Goal: Task Accomplishment & Management: Complete application form

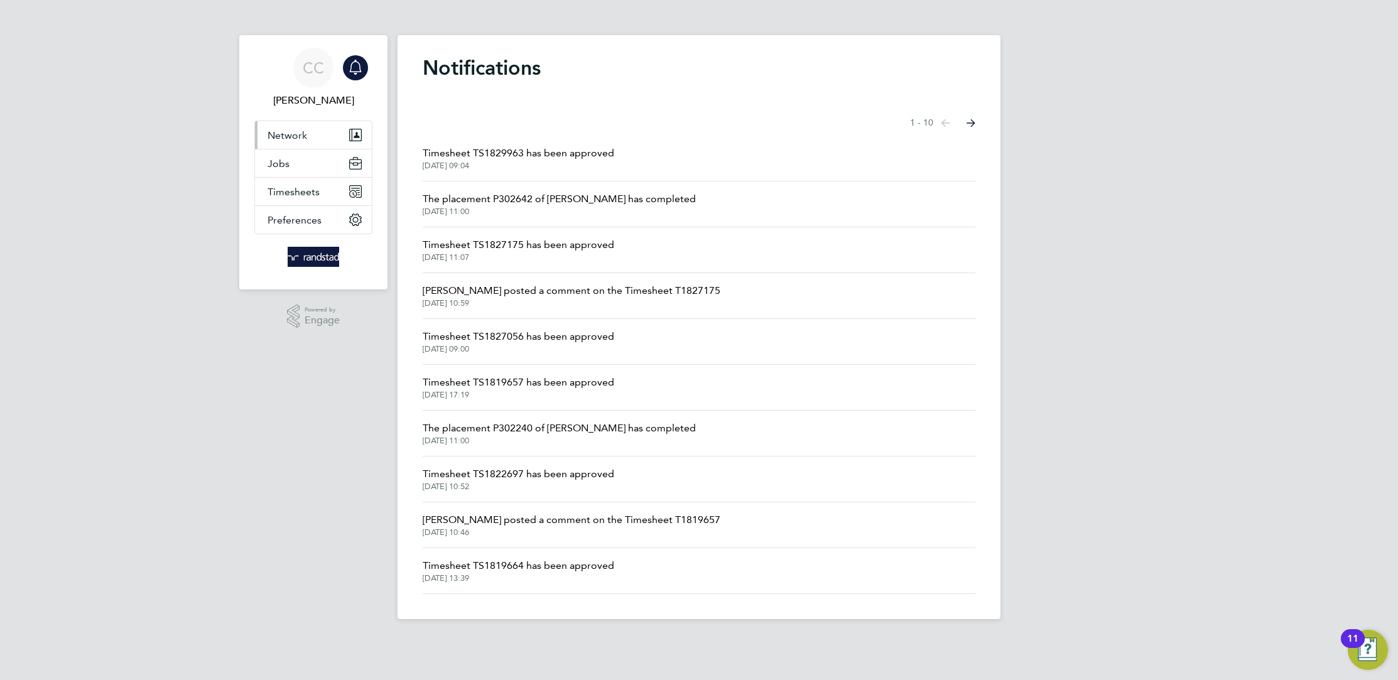
click at [312, 137] on button "Network" at bounding box center [313, 135] width 117 height 28
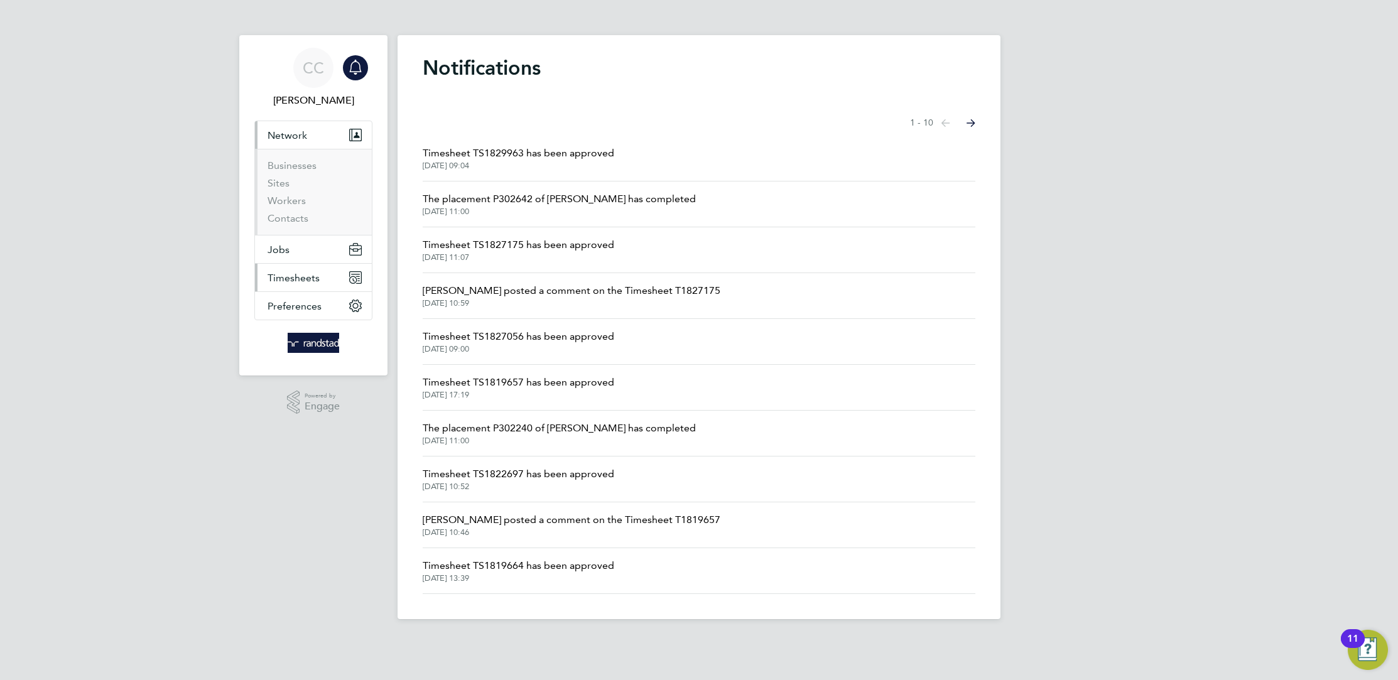
click at [301, 277] on span "Timesheets" at bounding box center [293, 278] width 52 height 12
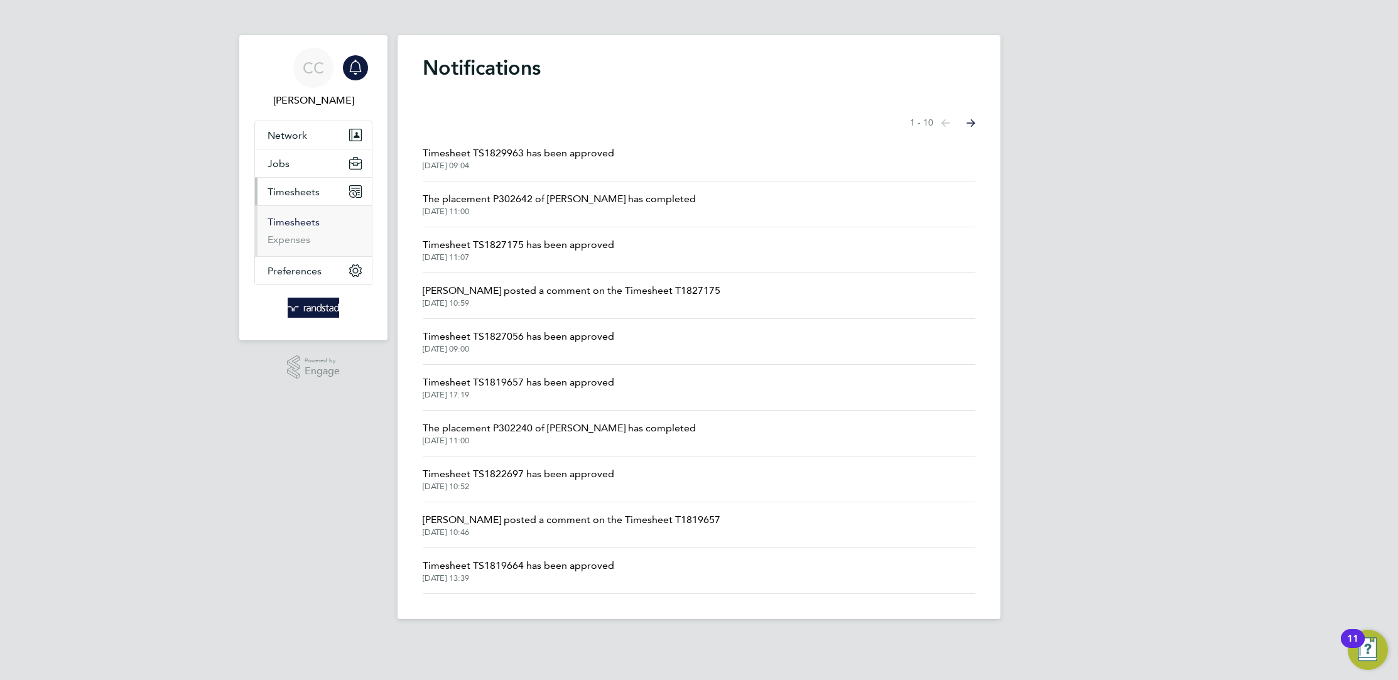
click at [303, 226] on link "Timesheets" at bounding box center [293, 222] width 52 height 12
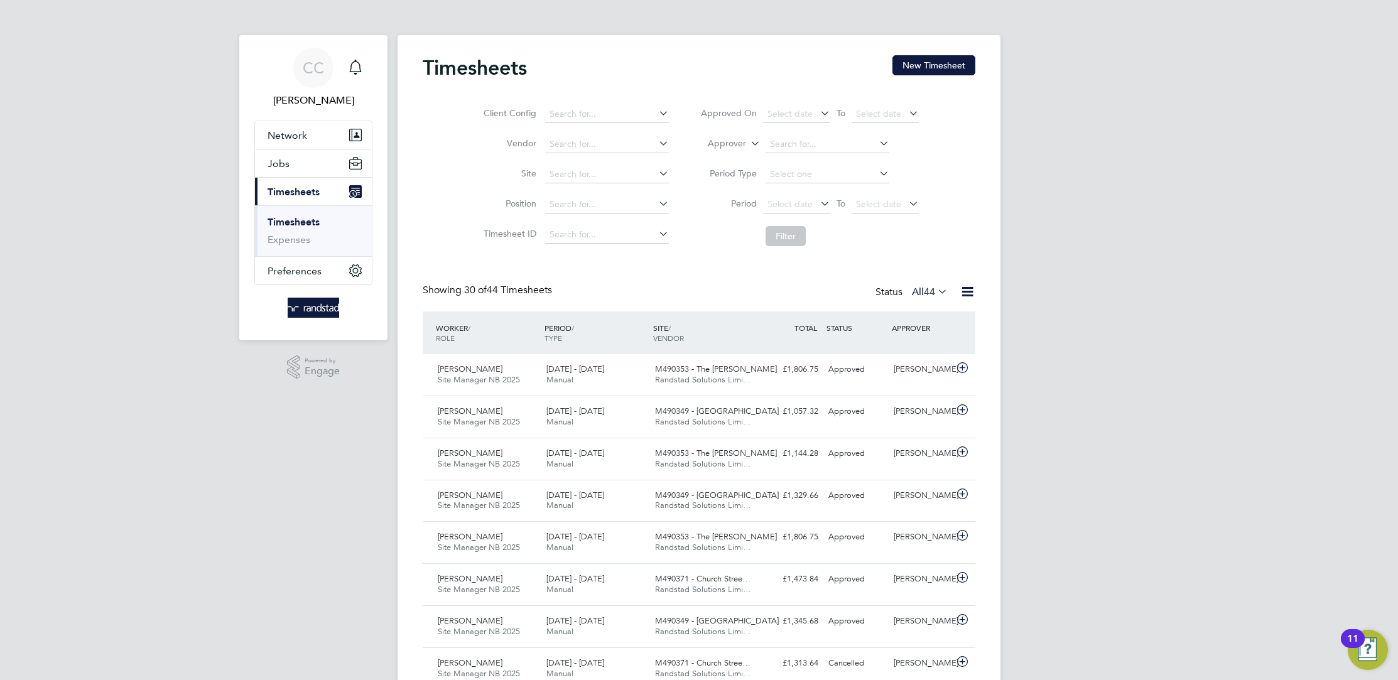
click at [301, 225] on link "Timesheets" at bounding box center [293, 222] width 52 height 12
click at [919, 55] on button "New Timesheet" at bounding box center [933, 65] width 83 height 20
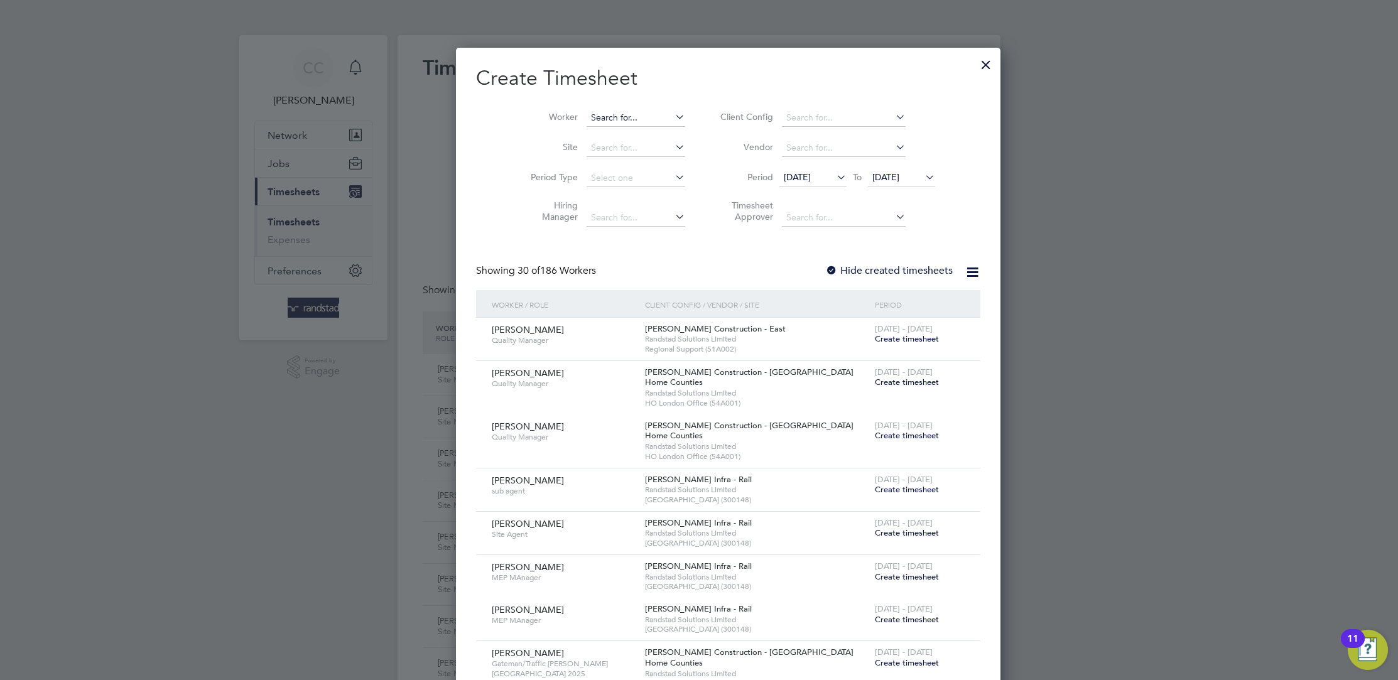
scroll to position [2569, 485]
click at [616, 119] on input at bounding box center [635, 118] width 99 height 18
click at [600, 155] on li "Layton Francis" at bounding box center [634, 151] width 155 height 17
type input "[PERSON_NAME]"
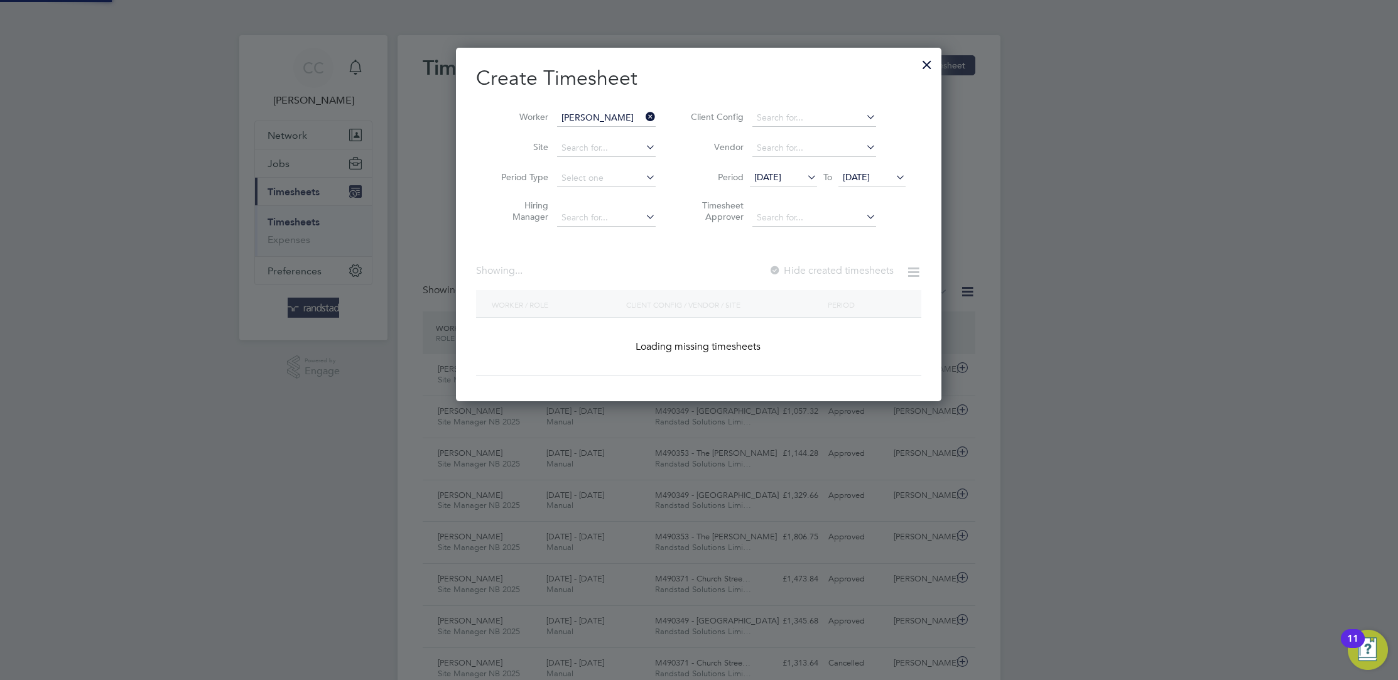
scroll to position [338, 485]
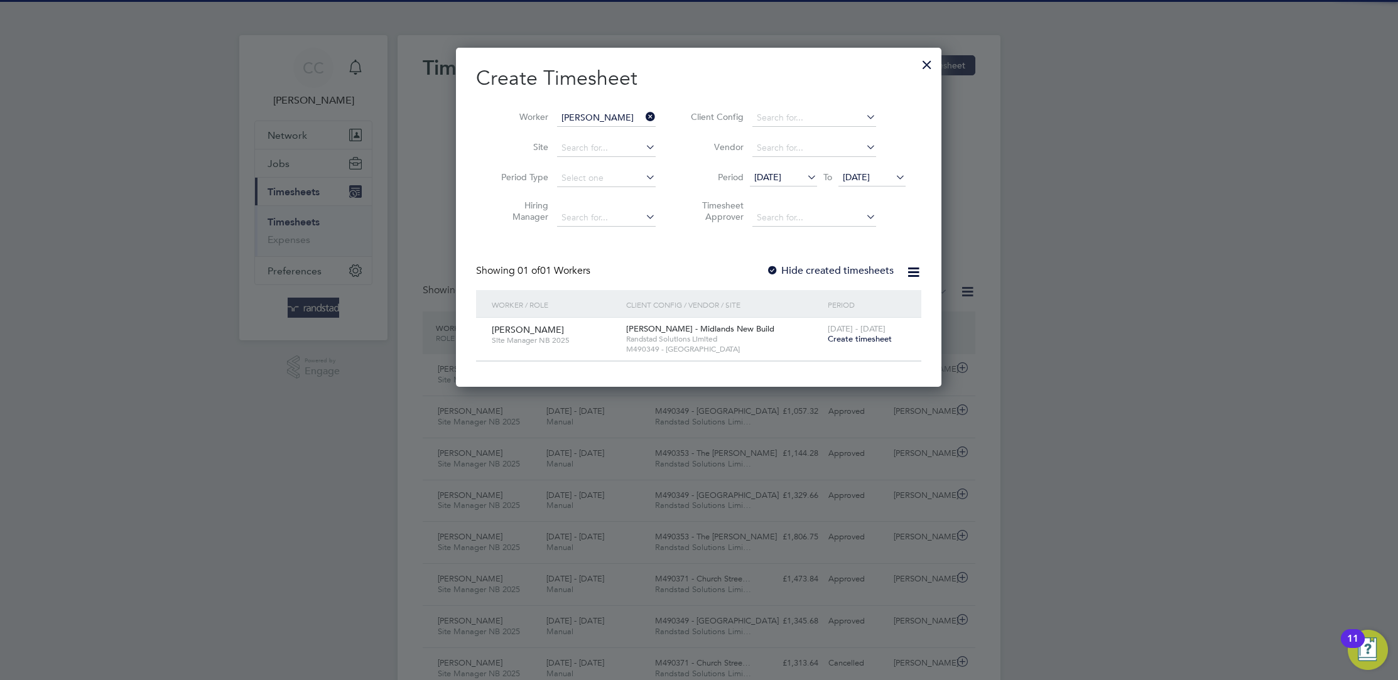
click at [811, 272] on label "Hide created timesheets" at bounding box center [829, 270] width 127 height 13
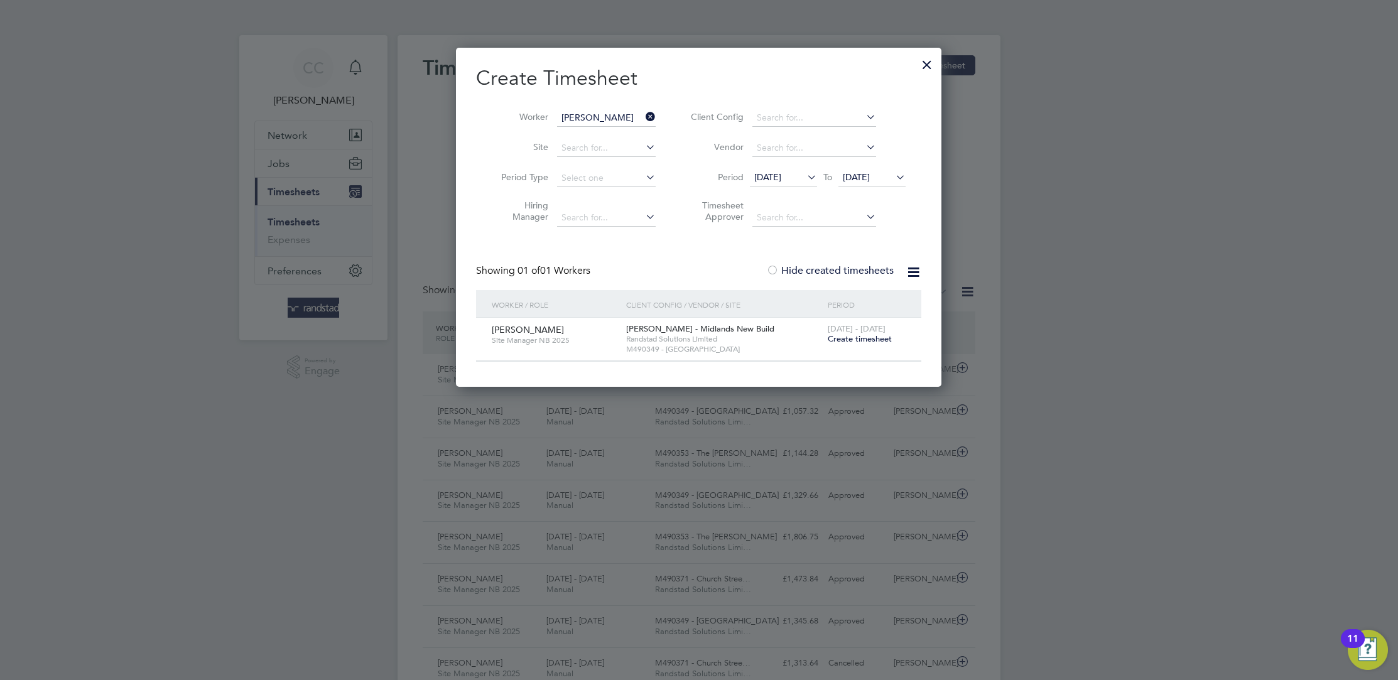
click at [865, 341] on span "Create timesheet" at bounding box center [859, 338] width 64 height 11
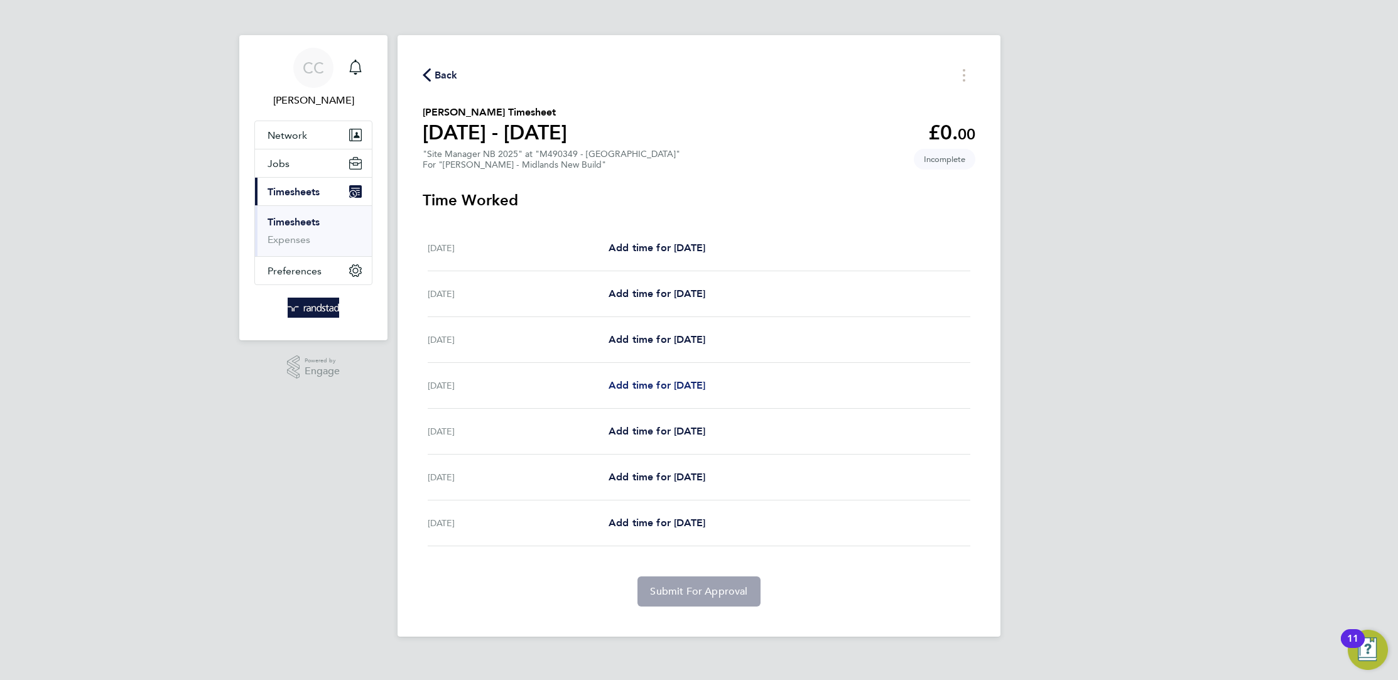
click at [675, 380] on span "Add time for Tue 23 Sep" at bounding box center [656, 385] width 97 height 12
select select "60"
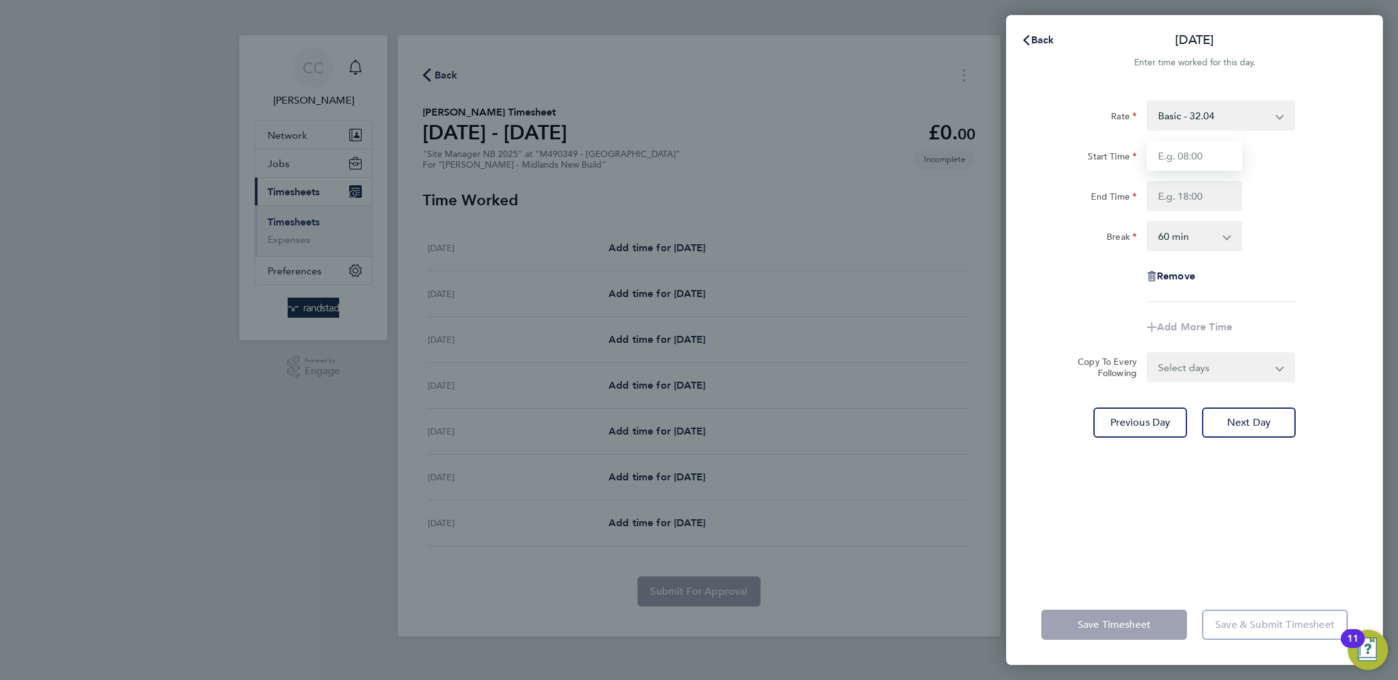
click at [1195, 157] on input "Start Time" at bounding box center [1193, 156] width 95 height 30
type input "07:30"
click at [1193, 203] on input "End Time" at bounding box center [1193, 196] width 95 height 30
type input "16:30"
click at [1193, 233] on select "0 min 15 min 30 min 45 min 60 min 75 min 90 min" at bounding box center [1187, 236] width 78 height 28
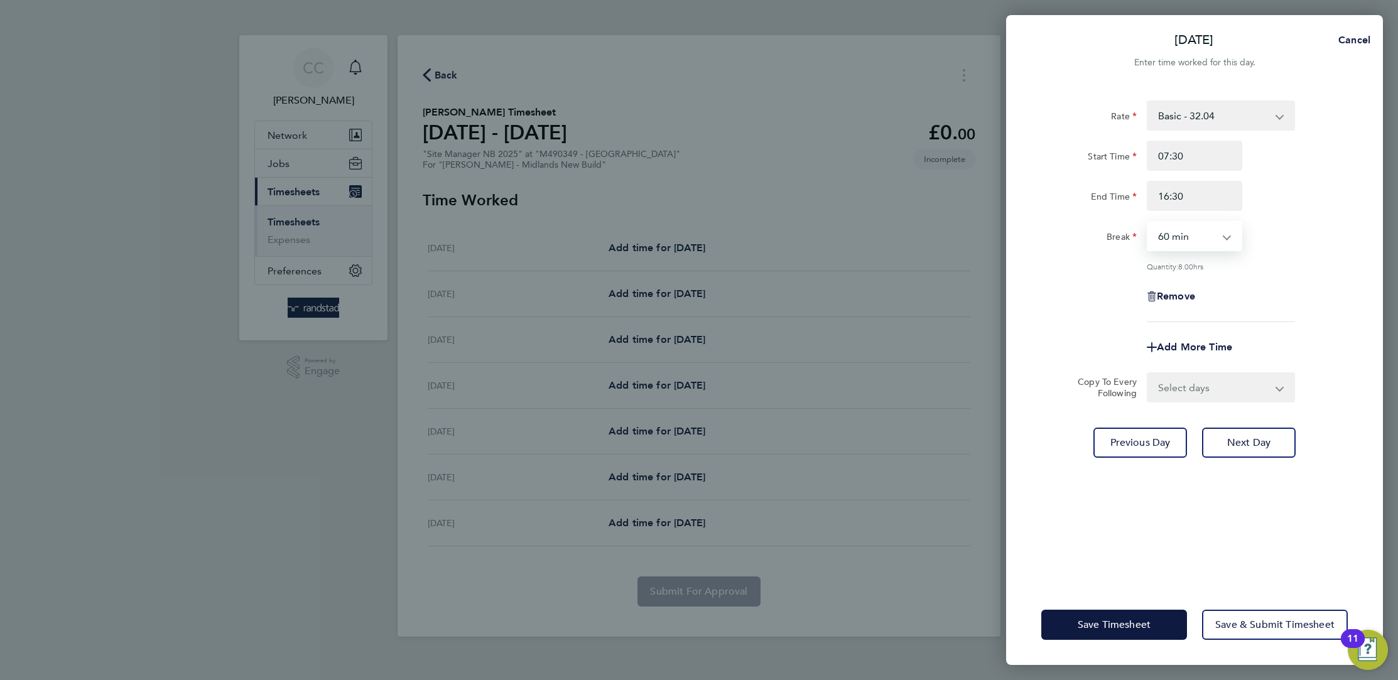
select select "30"
click at [1148, 222] on select "0 min 15 min 30 min 45 min 60 min 75 min 90 min" at bounding box center [1187, 236] width 78 height 28
click at [1352, 35] on span "Cancel" at bounding box center [1352, 40] width 36 height 12
select select "60"
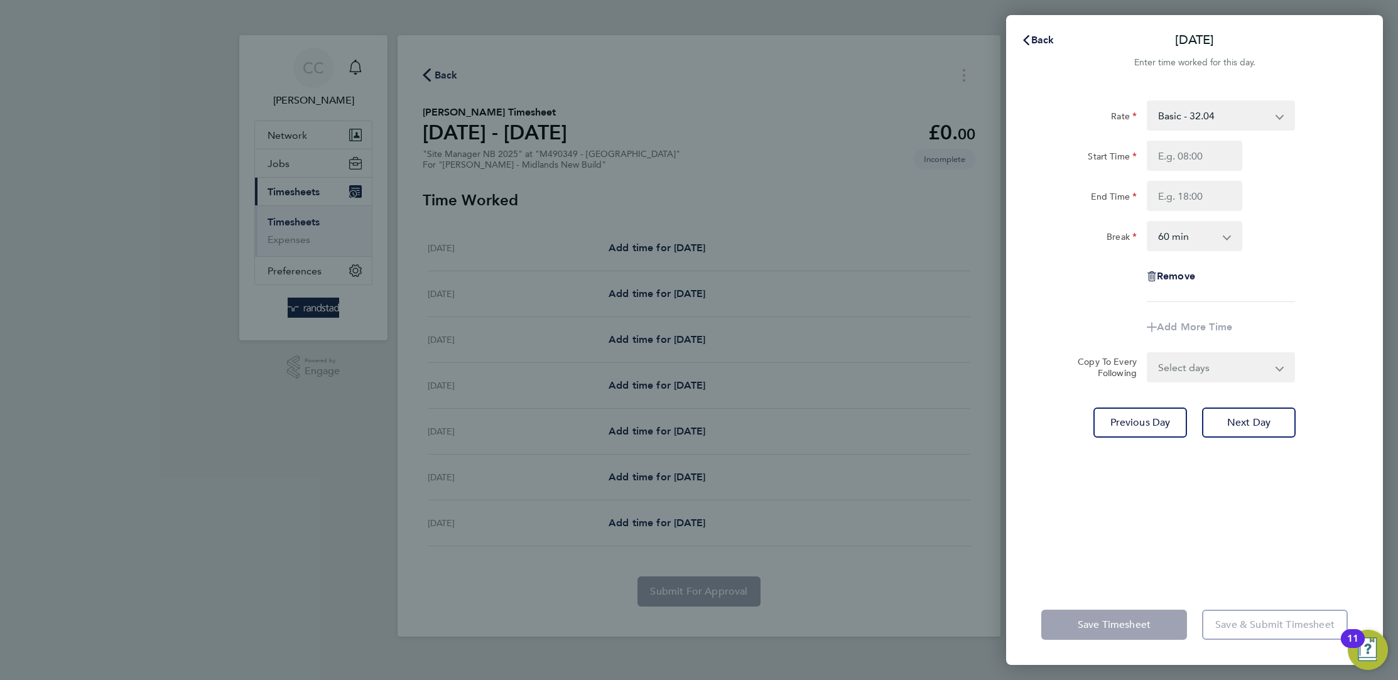
click at [439, 77] on div "Back Tue 23 Sep Enter time worked for this day. Rate Basic - 32.04 Start Time E…" at bounding box center [699, 340] width 1398 height 680
click at [1051, 41] on span "Back" at bounding box center [1042, 40] width 23 height 12
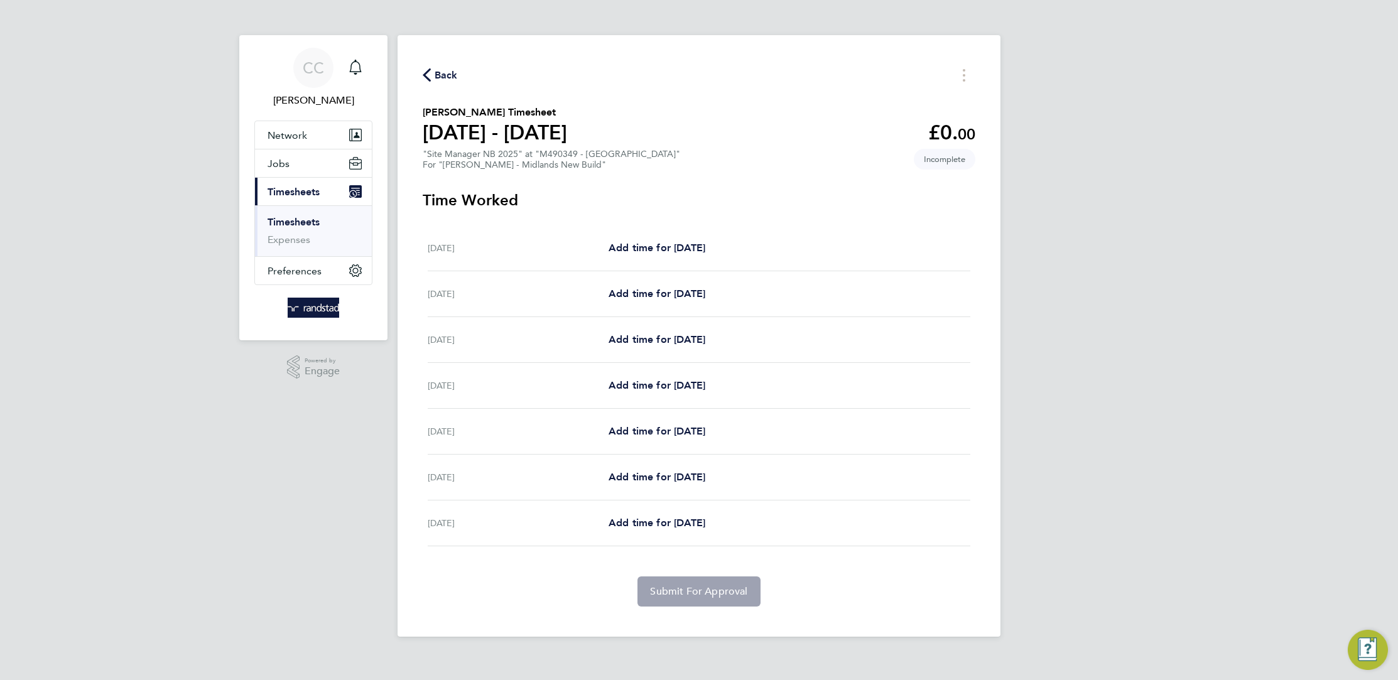
click at [437, 77] on span "Back" at bounding box center [445, 75] width 23 height 15
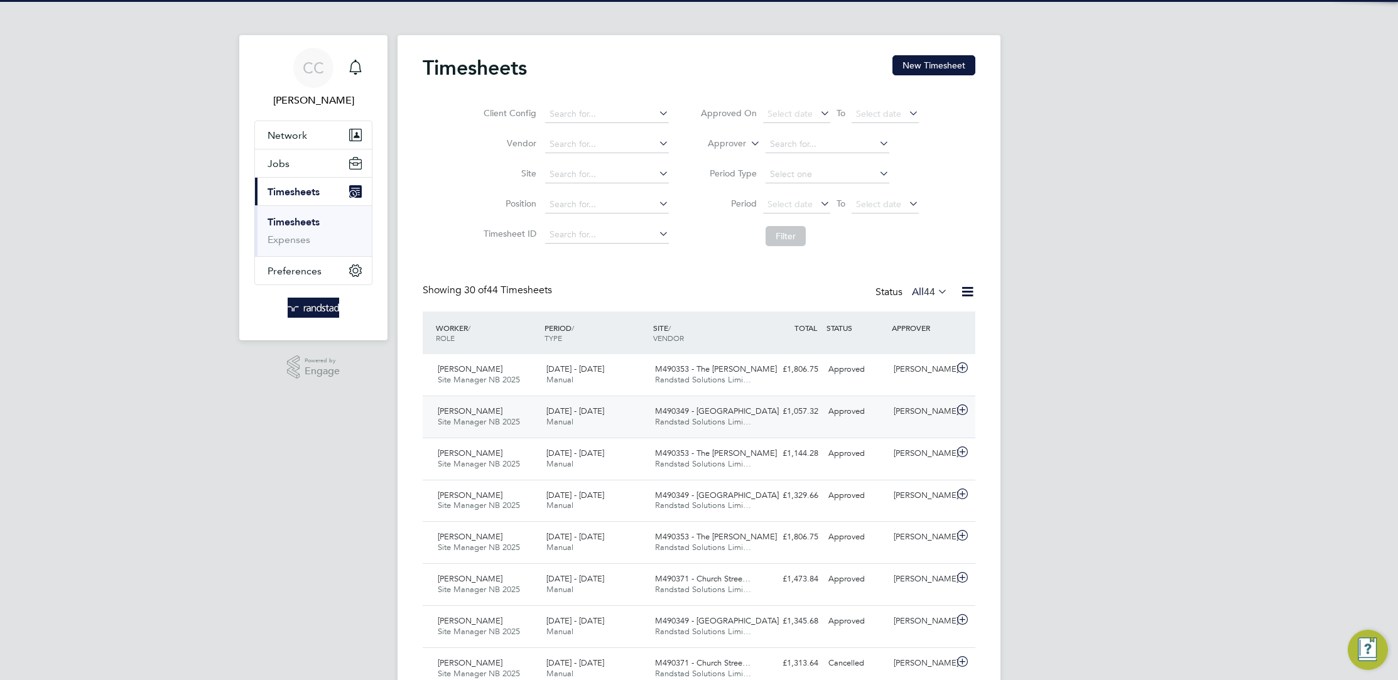
scroll to position [32, 109]
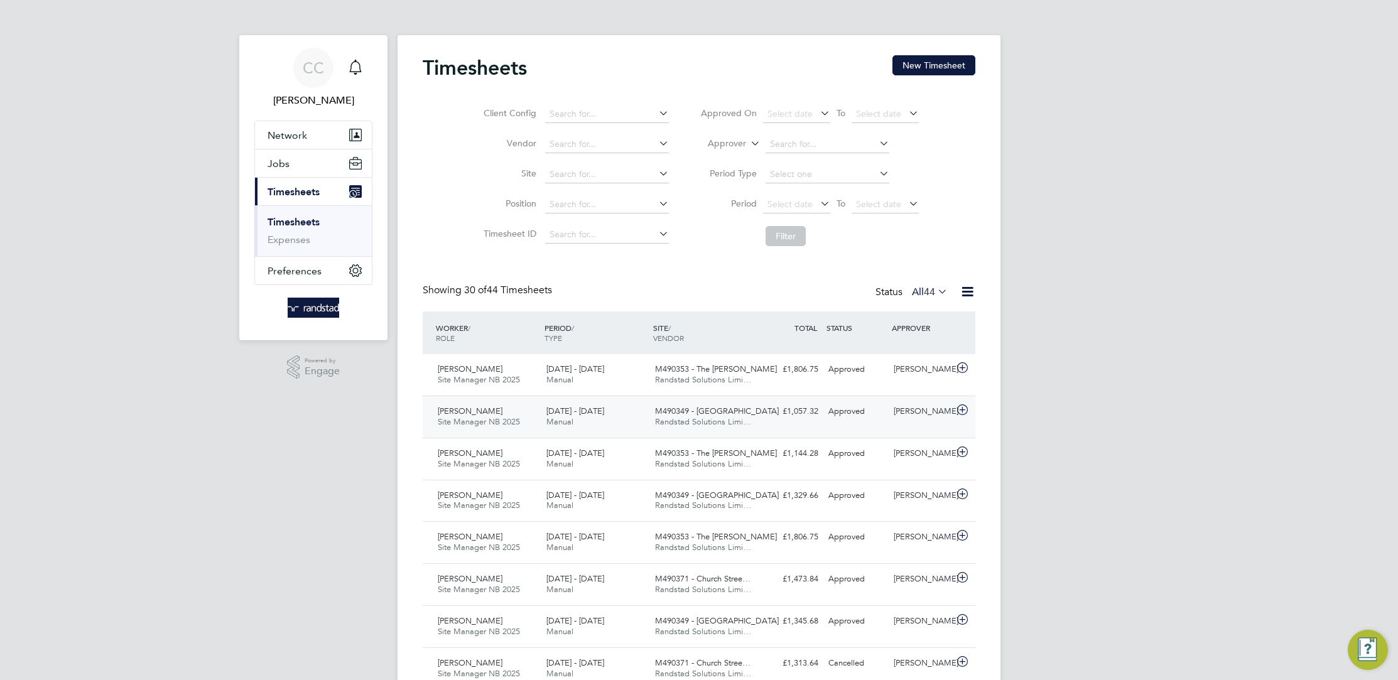
click at [486, 423] on span "Site Manager NB 2025" at bounding box center [479, 421] width 82 height 11
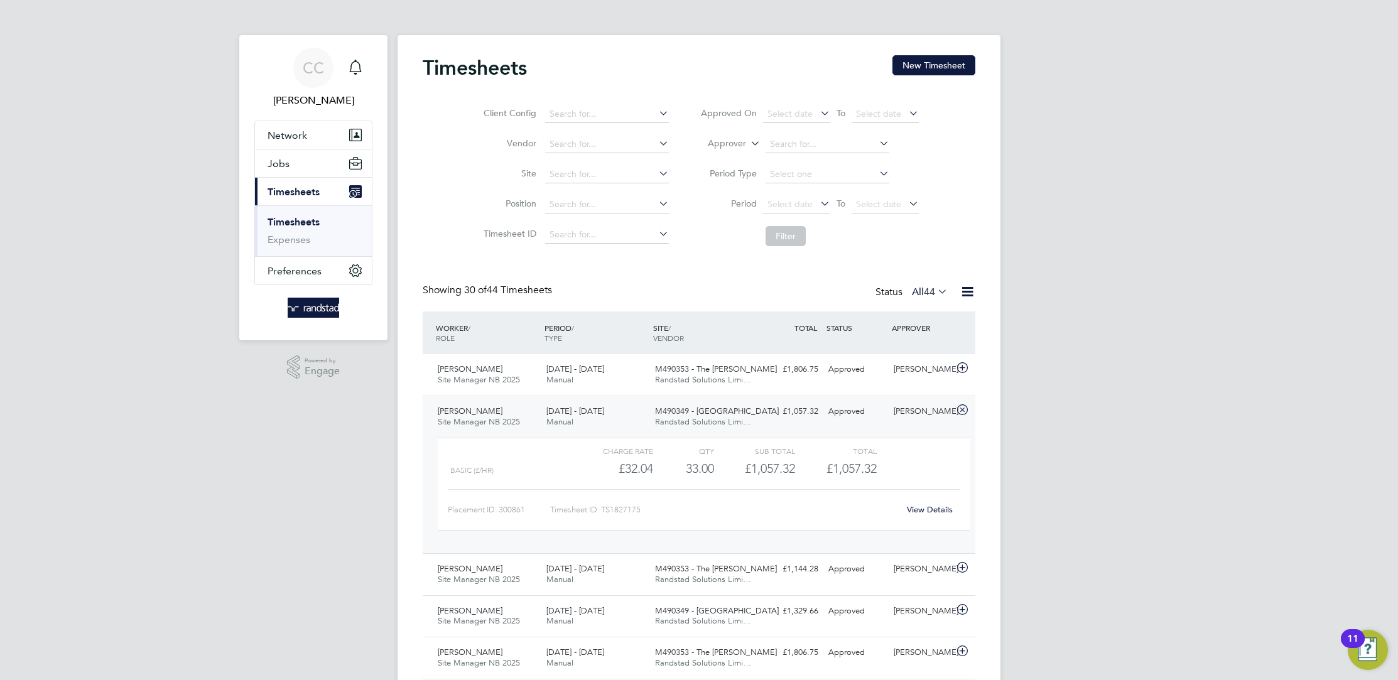
click at [938, 509] on link "View Details" at bounding box center [930, 509] width 46 height 11
click at [291, 140] on span "Network" at bounding box center [287, 135] width 40 height 12
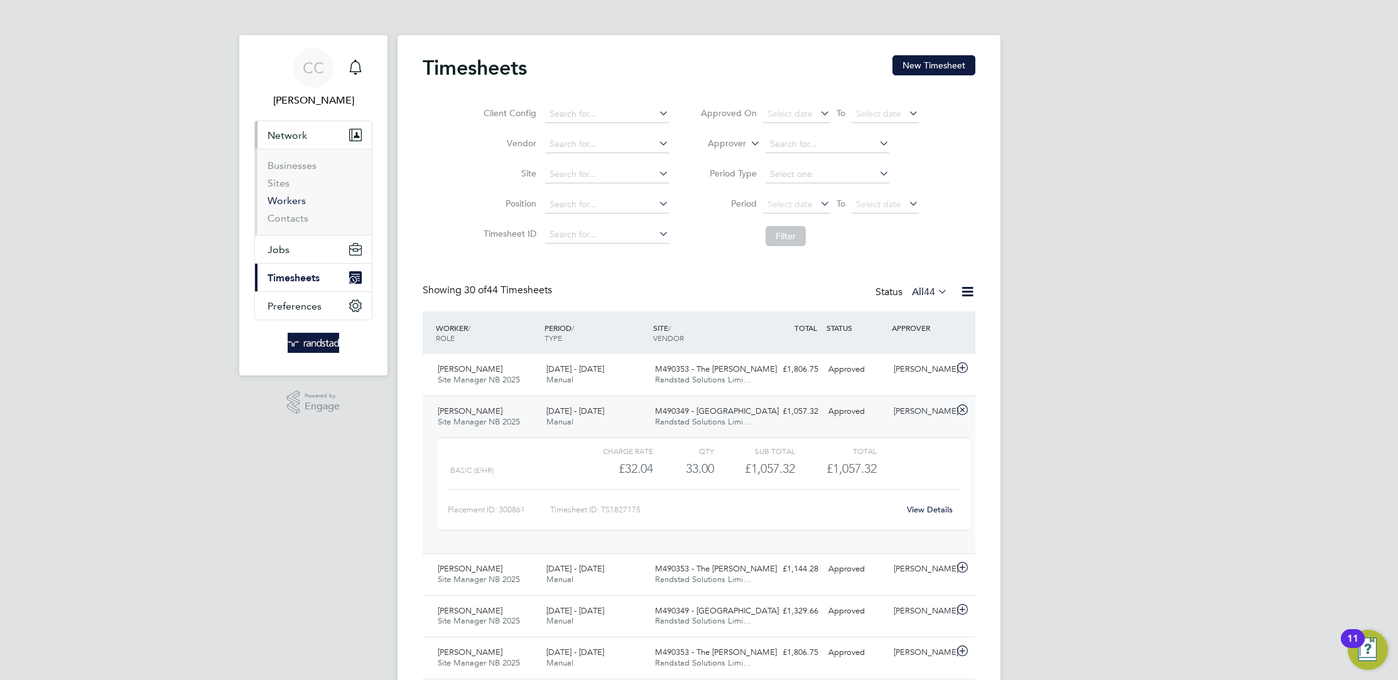
click at [301, 197] on link "Workers" at bounding box center [286, 201] width 38 height 12
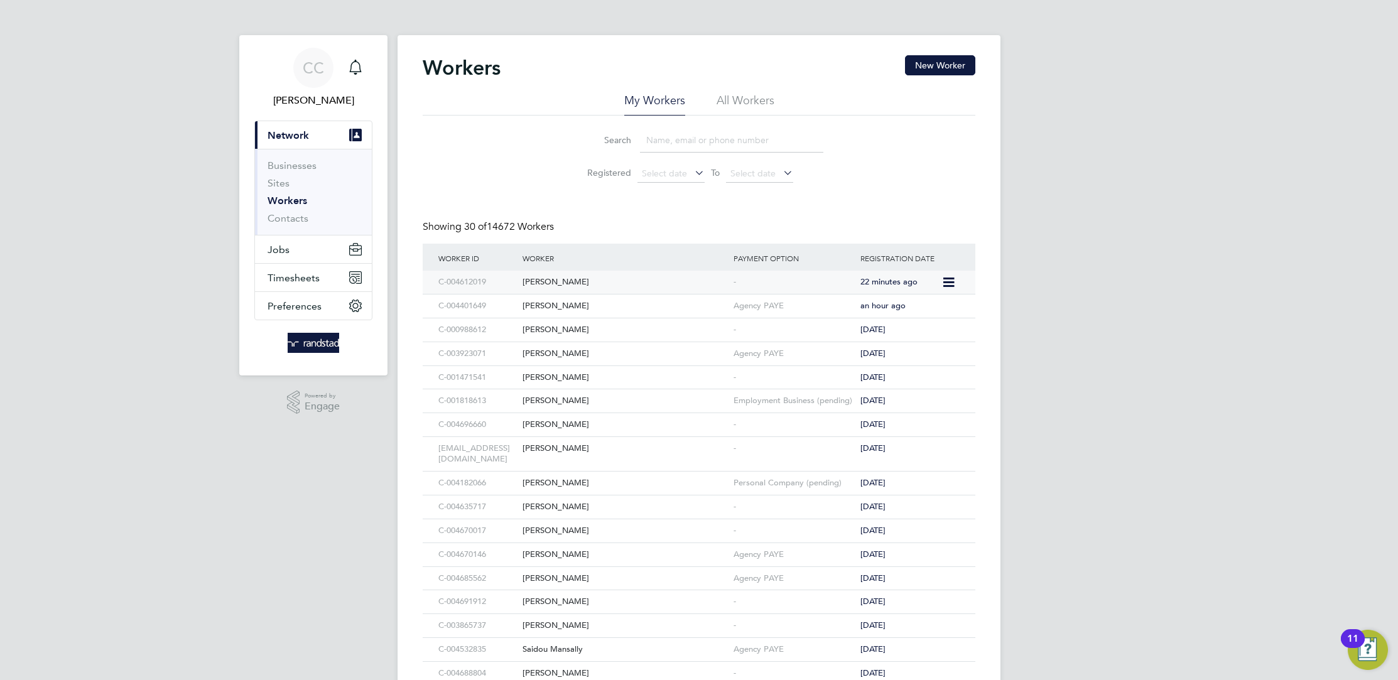
click at [473, 279] on div "C-004612019" at bounding box center [477, 282] width 84 height 23
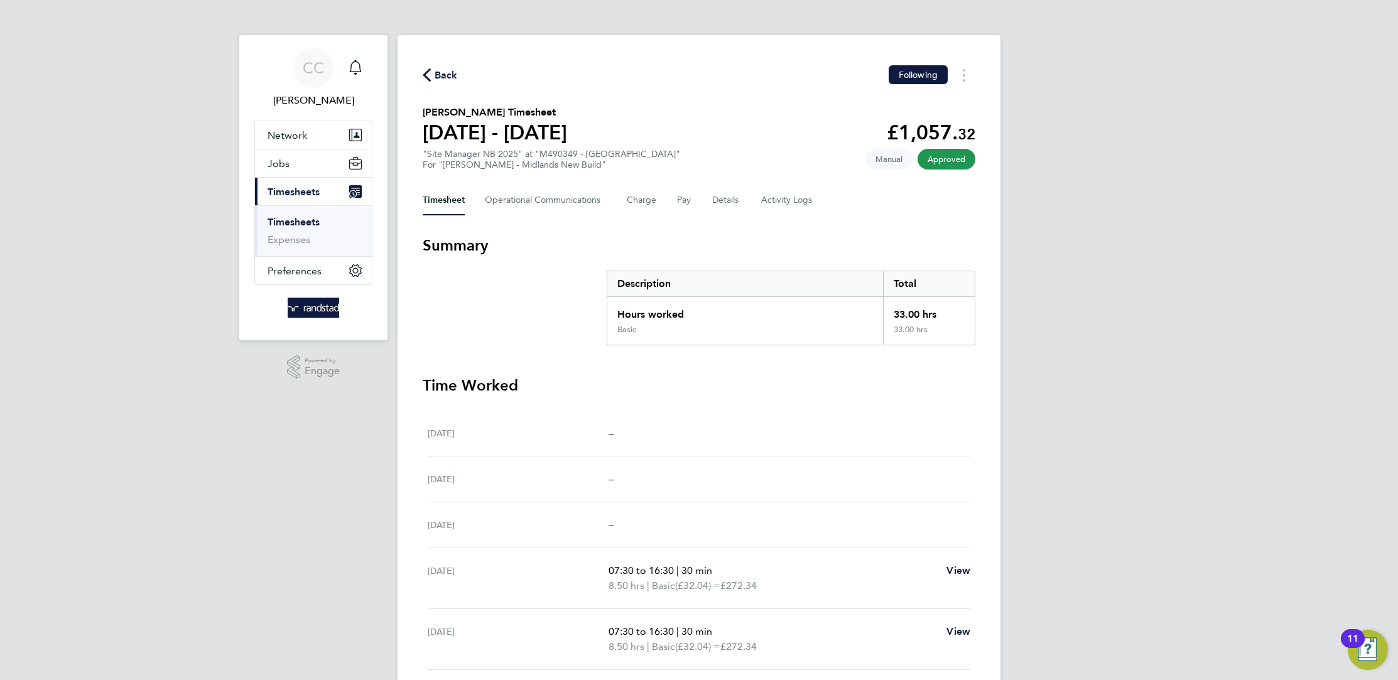
click at [443, 83] on div "Back Following" at bounding box center [699, 74] width 552 height 19
click at [441, 77] on span "Back" at bounding box center [445, 75] width 23 height 15
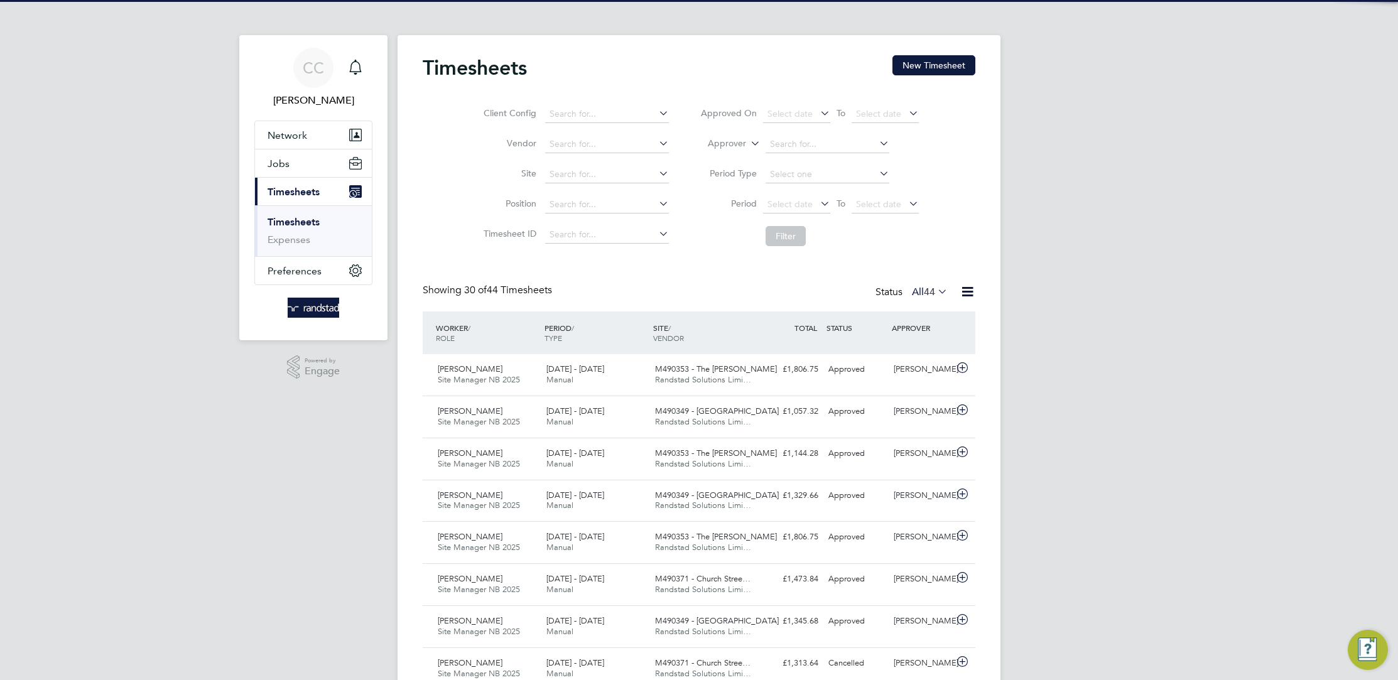
click at [933, 75] on div "Timesheets New Timesheet" at bounding box center [699, 74] width 552 height 38
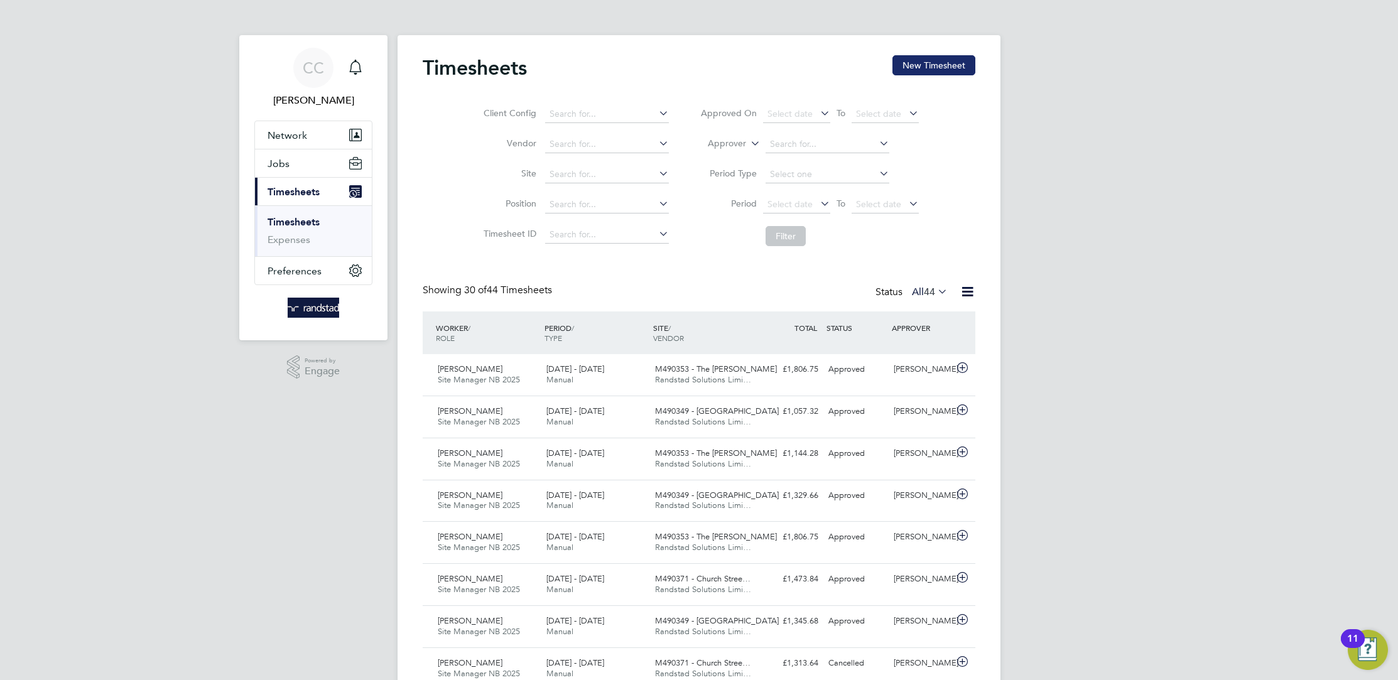
click at [932, 67] on button "New Timesheet" at bounding box center [933, 65] width 83 height 20
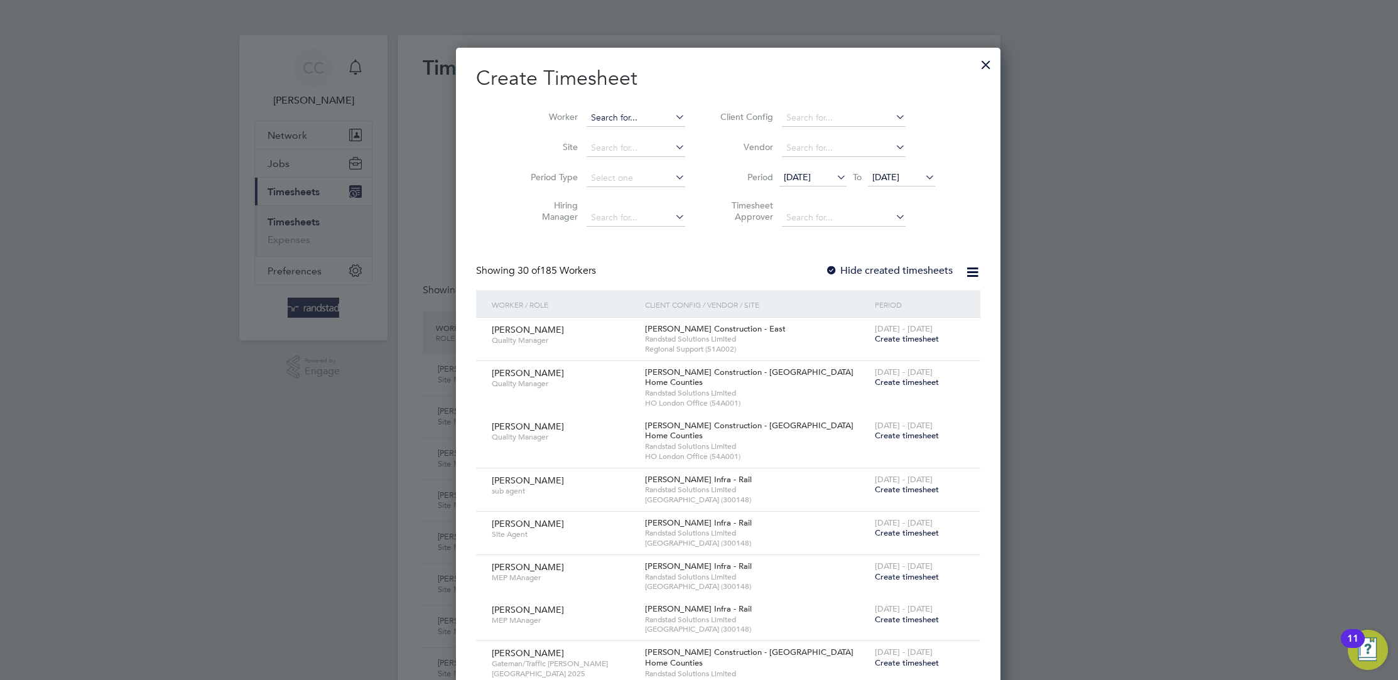
click at [613, 112] on input at bounding box center [635, 118] width 99 height 18
click at [637, 132] on b "Francis" at bounding box center [673, 134] width 73 height 11
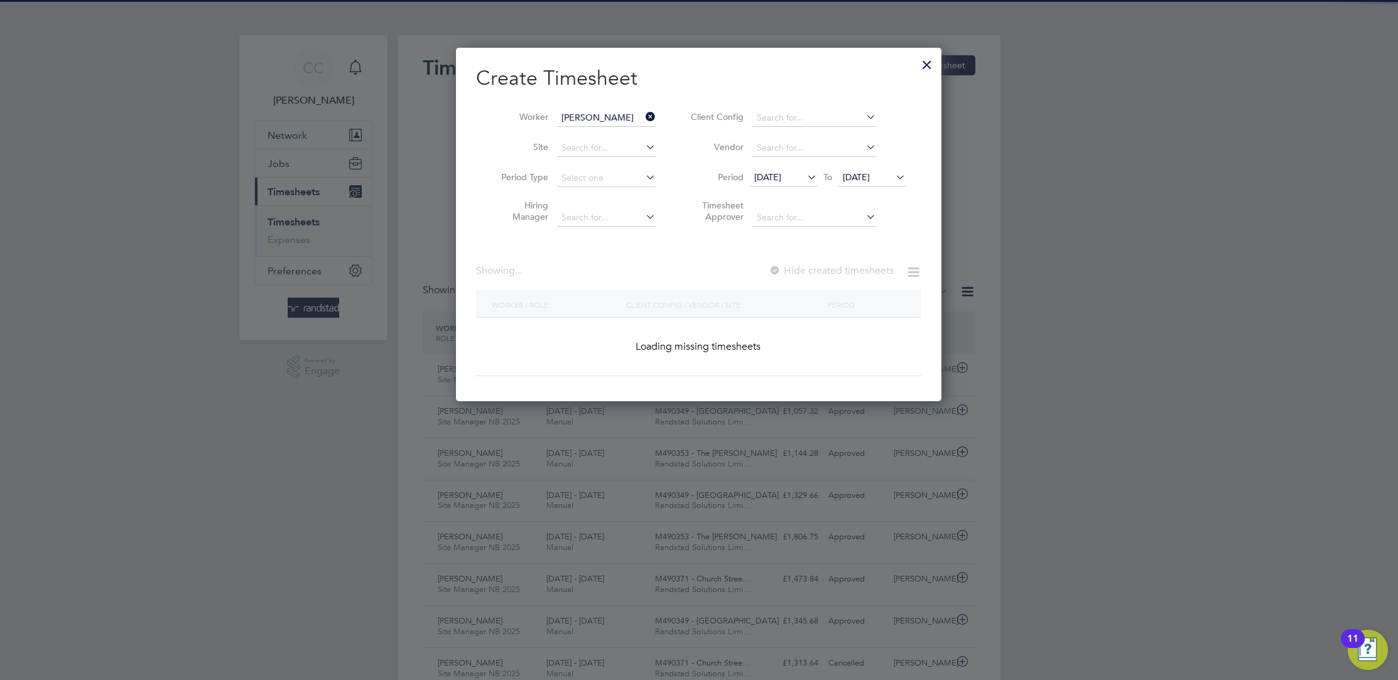
type input "[PERSON_NAME]"
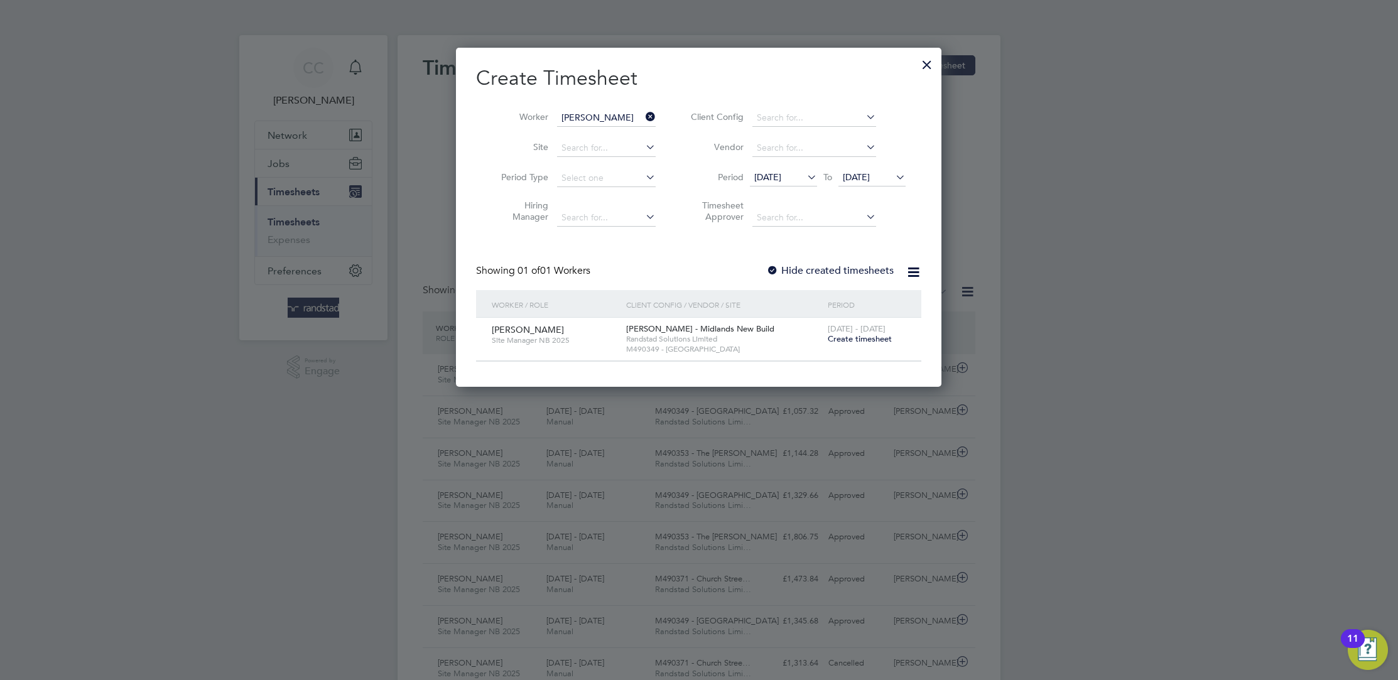
click at [854, 340] on span "Create timesheet" at bounding box center [859, 338] width 64 height 11
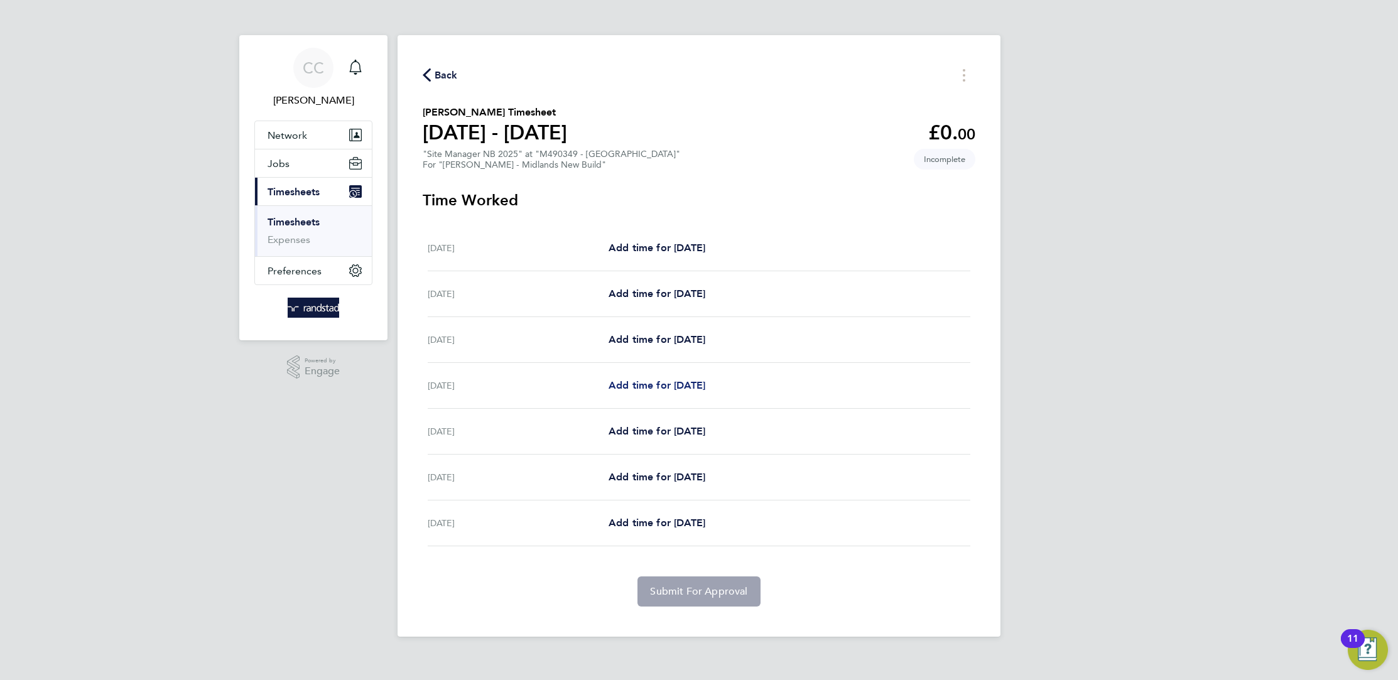
click at [676, 389] on span "Add time for Tue 23 Sep" at bounding box center [656, 385] width 97 height 12
select select "60"
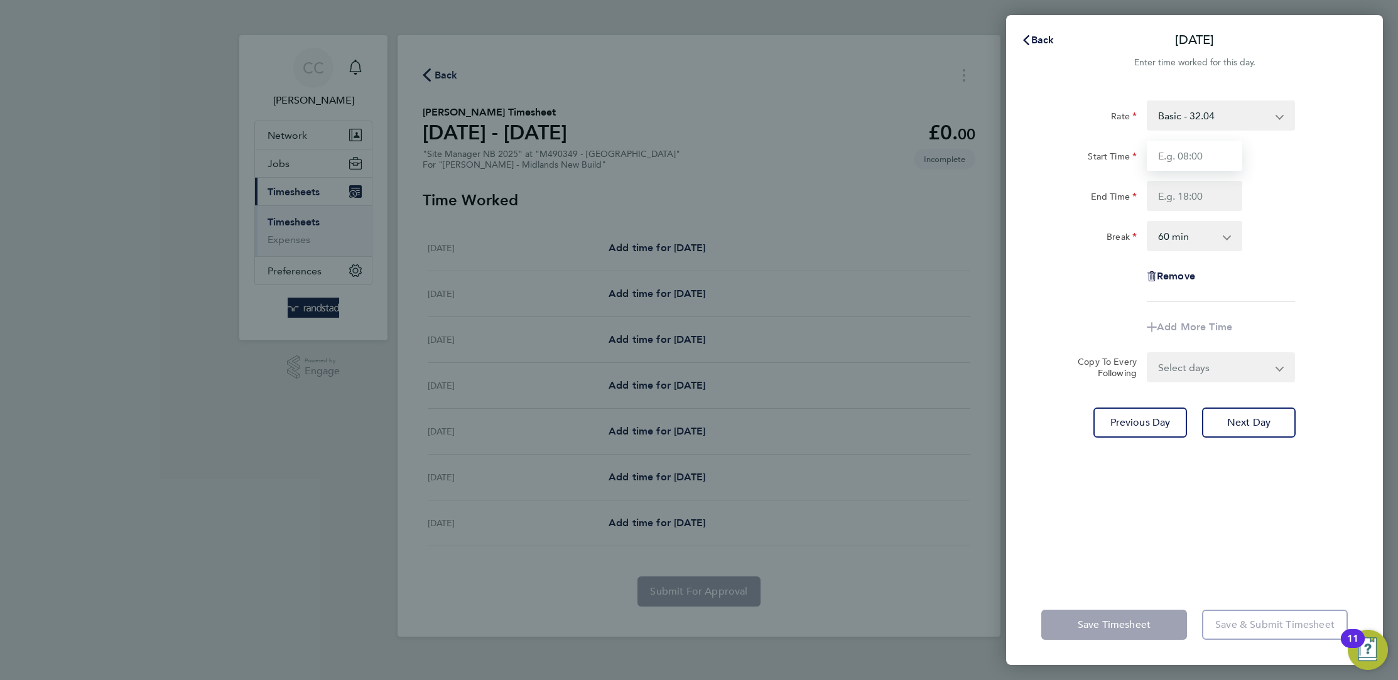
drag, startPoint x: 1203, startPoint y: 158, endPoint x: 1196, endPoint y: 158, distance: 6.9
click at [1200, 158] on input "Start Time" at bounding box center [1193, 156] width 95 height 30
type input "07:30"
click at [1178, 207] on input "End Time" at bounding box center [1193, 196] width 95 height 30
type input "16:30"
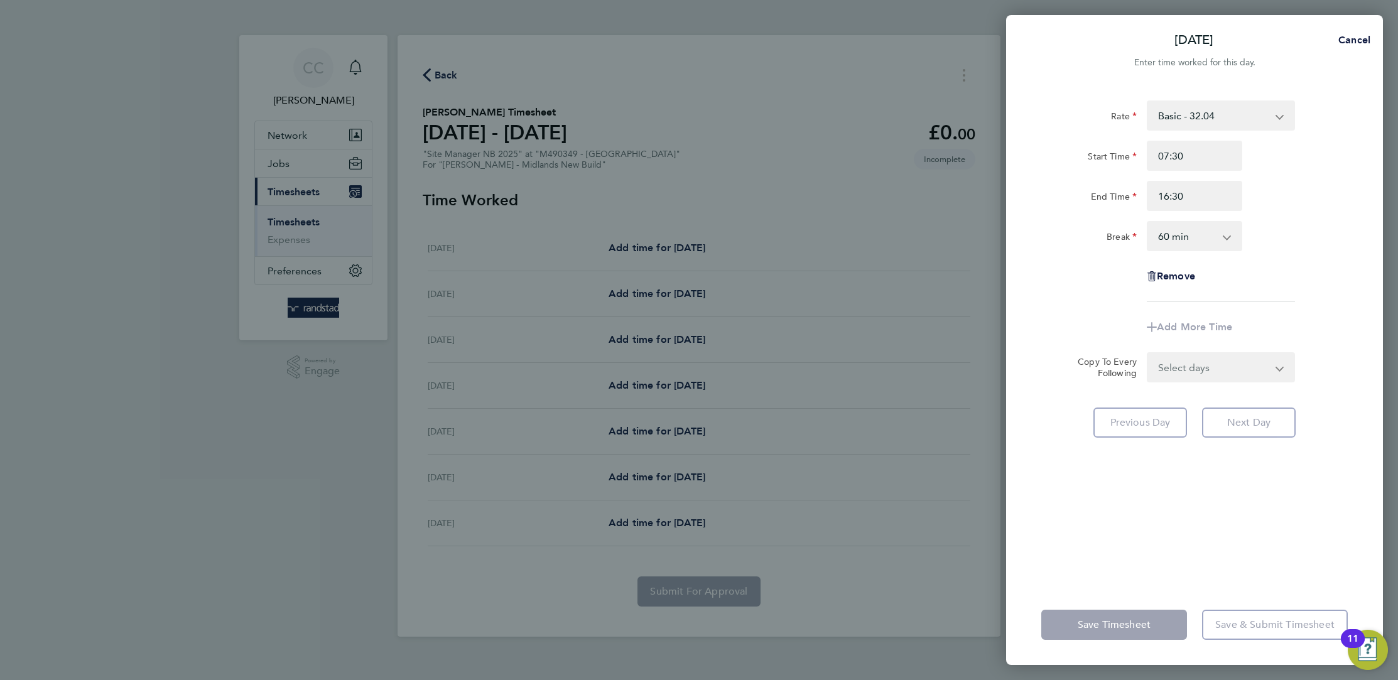
click at [1189, 240] on select "0 min 15 min 30 min 45 min 60 min 75 min 90 min" at bounding box center [1187, 236] width 78 height 28
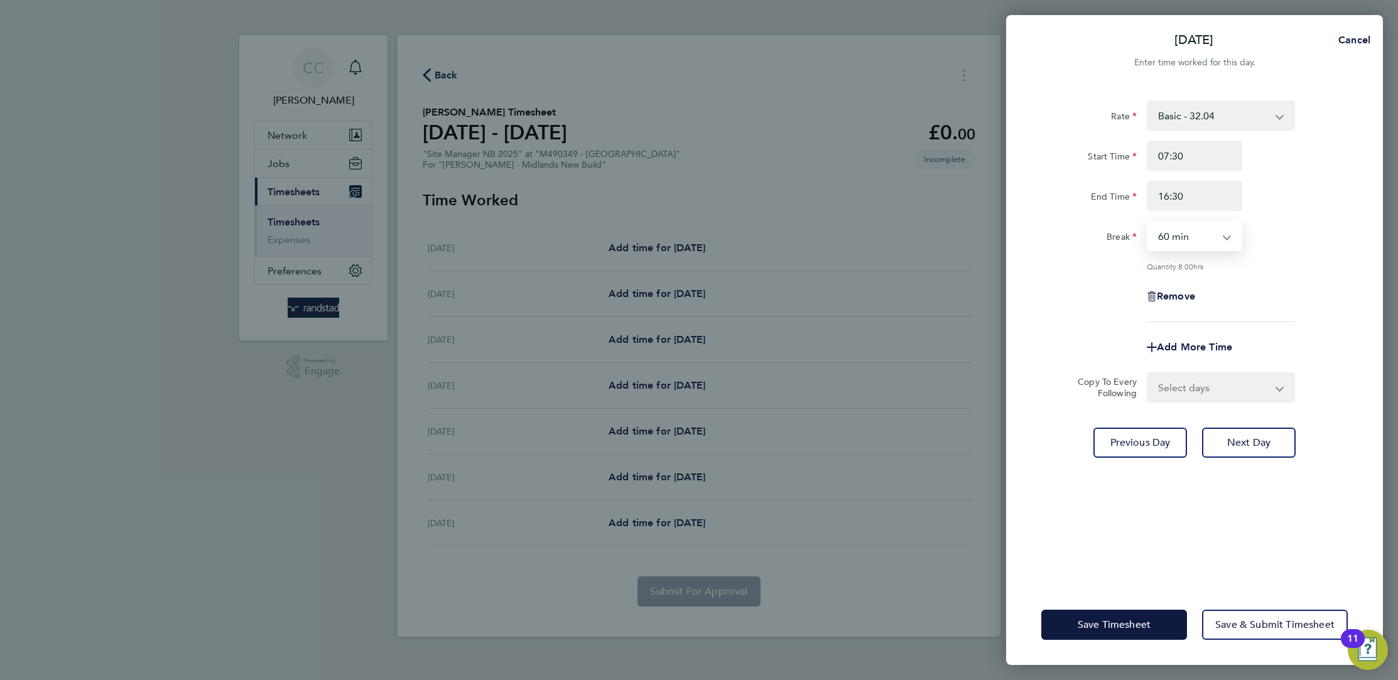
select select "30"
click at [1148, 222] on select "0 min 15 min 30 min 45 min 60 min 75 min 90 min" at bounding box center [1187, 236] width 78 height 28
click at [1199, 377] on select "Select days Day Wednesday Thursday Friday" at bounding box center [1214, 388] width 132 height 28
click at [1148, 374] on select "Select days Day Wednesday Thursday Friday" at bounding box center [1214, 388] width 132 height 28
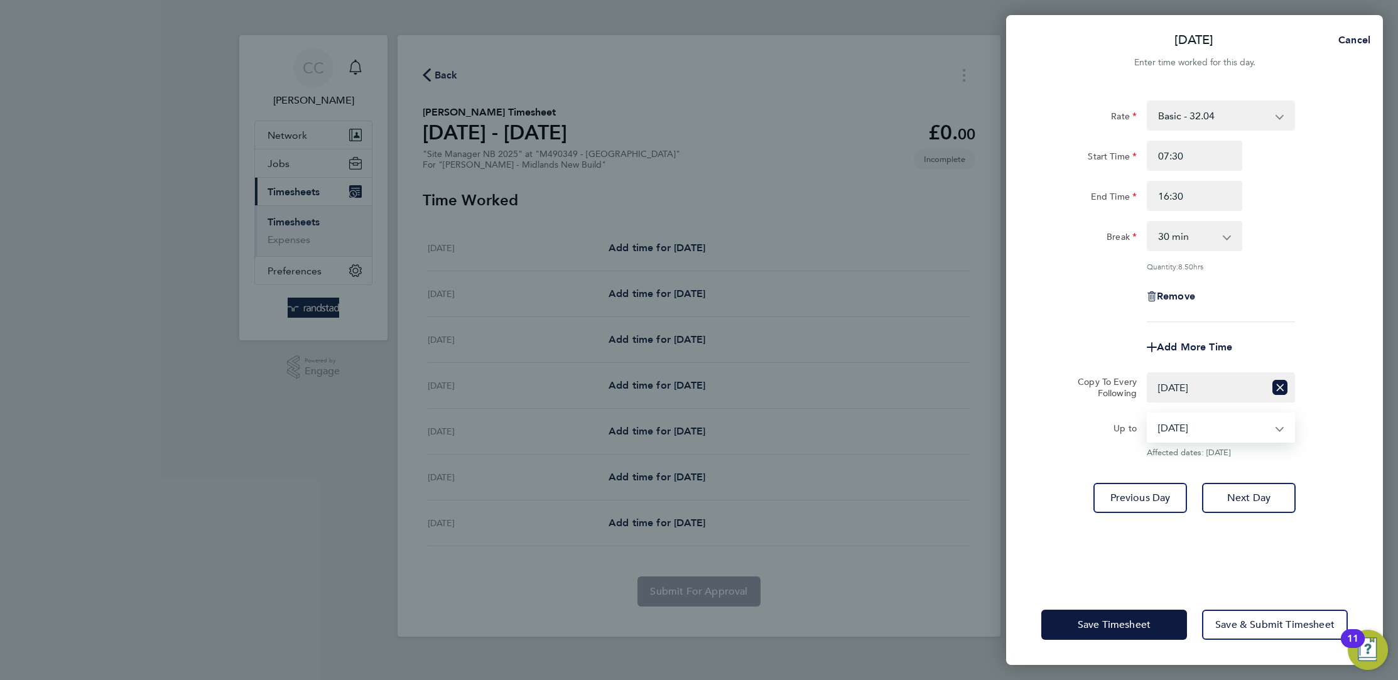
click at [1187, 423] on select "26 Sep 2025" at bounding box center [1213, 428] width 131 height 28
click at [1299, 385] on div "Select days Day Wednesday Thursday Friday" at bounding box center [1220, 387] width 158 height 30
click at [1275, 385] on icon "Reset selection" at bounding box center [1279, 387] width 15 height 15
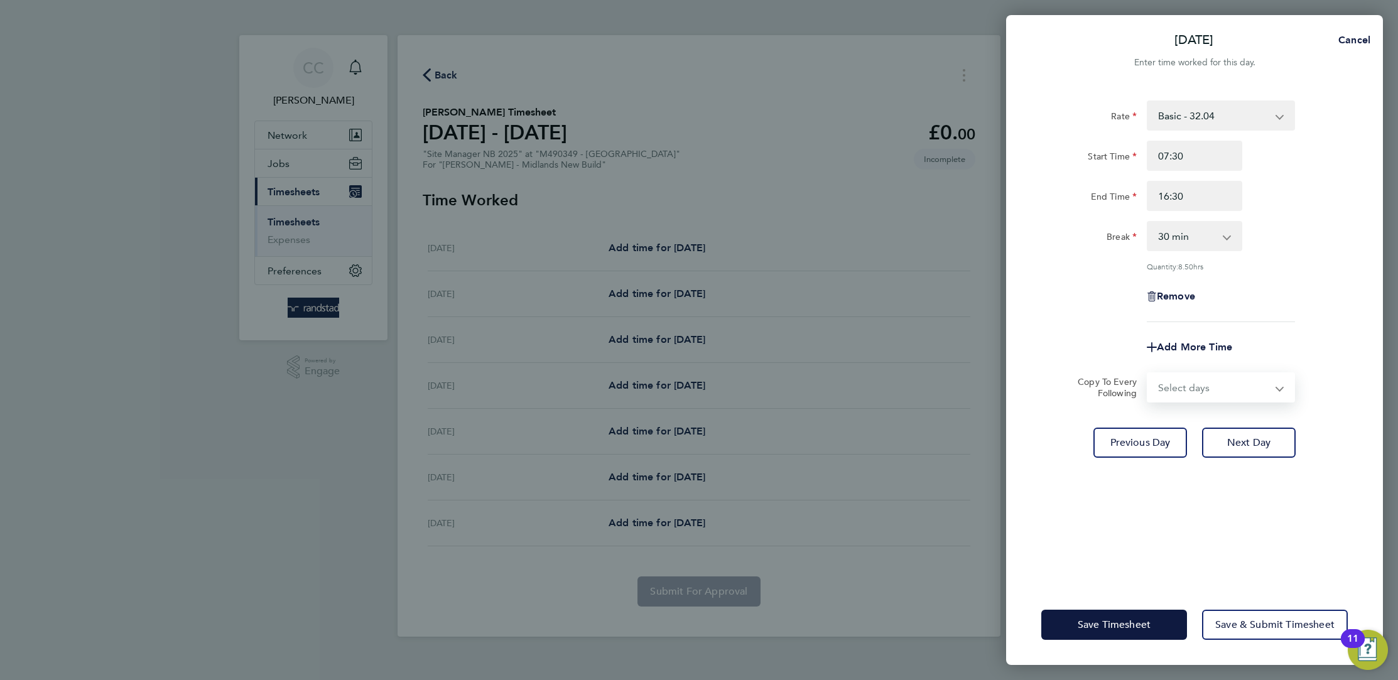
click at [1177, 395] on select "Select days Day Wednesday Thursday Friday" at bounding box center [1214, 388] width 132 height 28
select select "DAY"
click at [1148, 374] on select "Select days Day Wednesday Thursday Friday" at bounding box center [1214, 388] width 132 height 28
select select "2025-09-26"
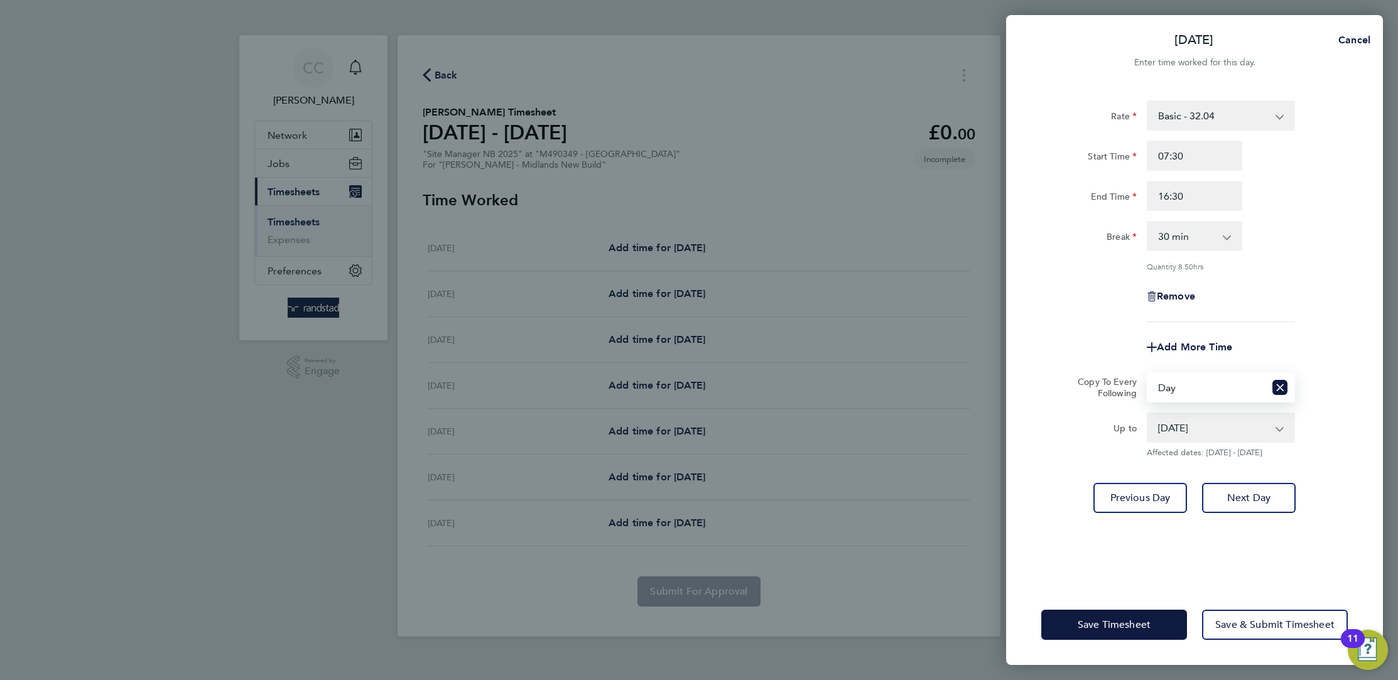
click at [1178, 424] on select "24 Sep 2025 25 Sep 2025 26 Sep 2025" at bounding box center [1213, 428] width 131 height 28
click at [1148, 414] on select "24 Sep 2025 25 Sep 2025 26 Sep 2025" at bounding box center [1213, 428] width 131 height 28
click at [1124, 625] on span "Save Timesheet" at bounding box center [1113, 624] width 73 height 13
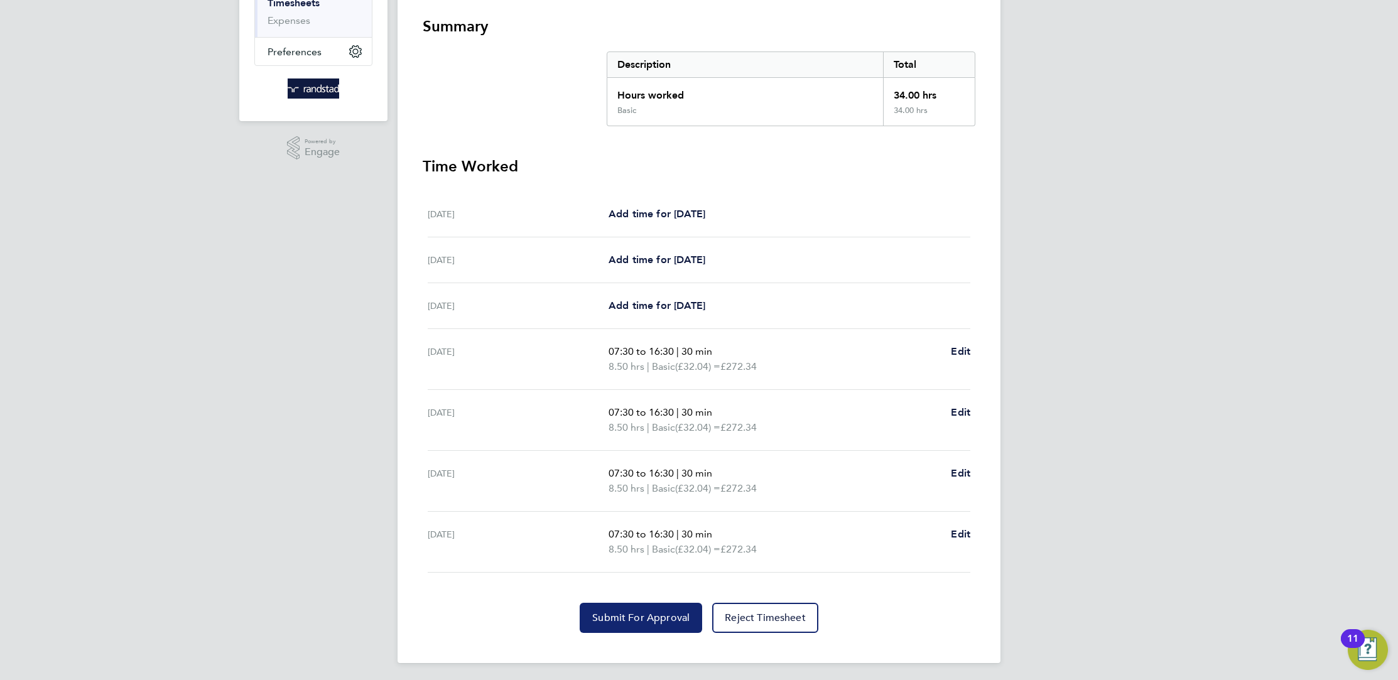
click at [664, 622] on button "Submit For Approval" at bounding box center [640, 618] width 122 height 30
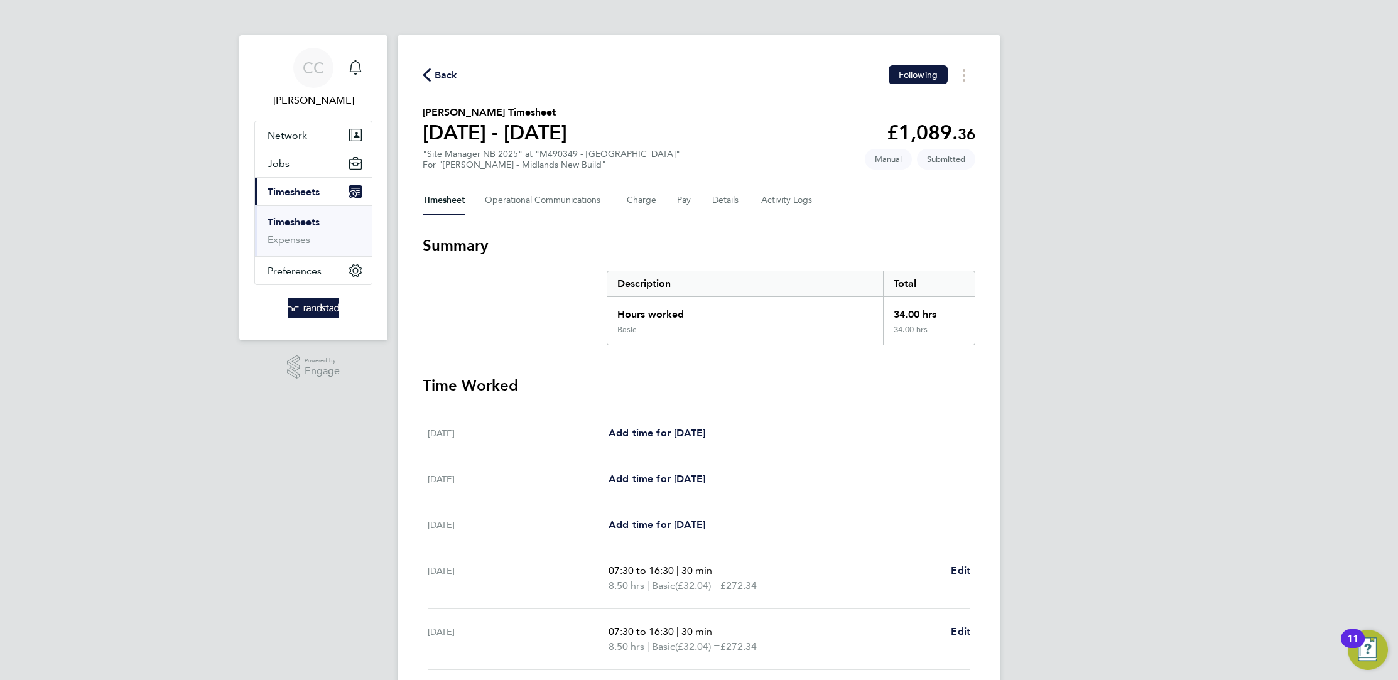
click at [451, 71] on span "Back" at bounding box center [445, 75] width 23 height 15
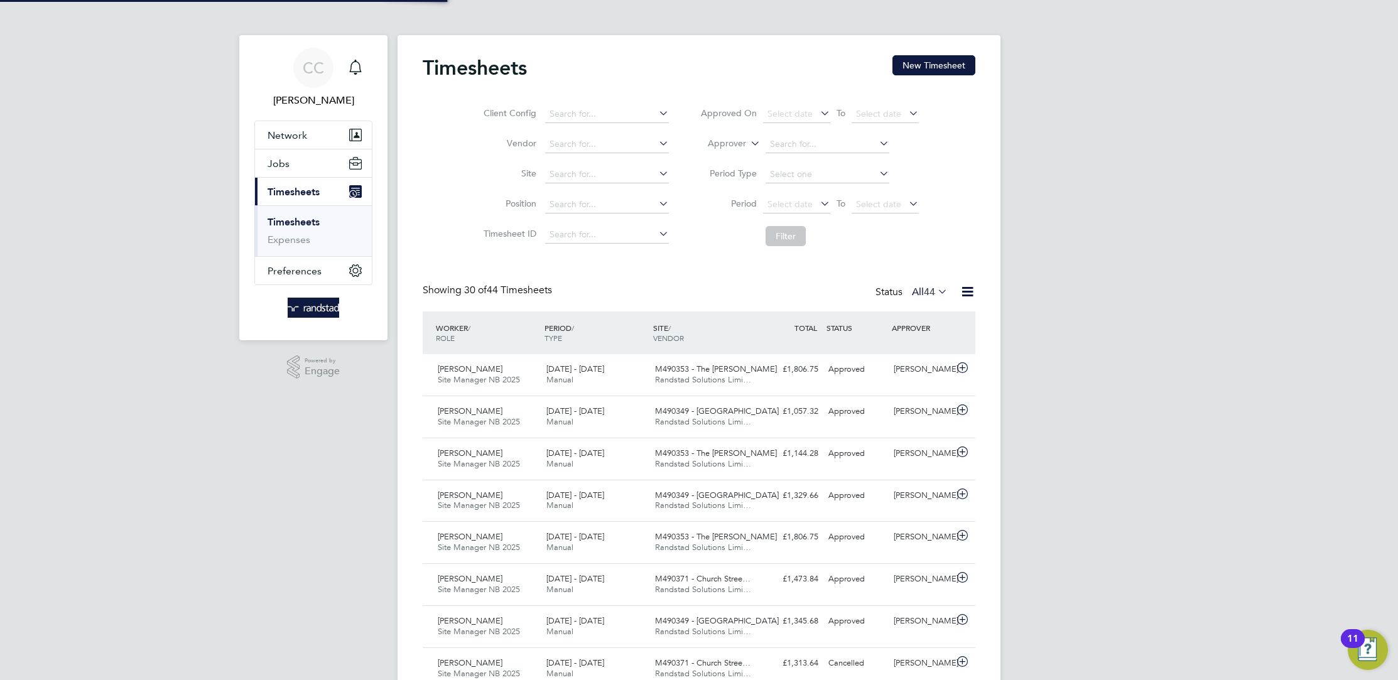
scroll to position [32, 109]
click at [283, 227] on link "Timesheets" at bounding box center [293, 222] width 52 height 12
click at [286, 221] on link "Timesheets" at bounding box center [293, 222] width 52 height 12
click at [345, 65] on div "Main navigation" at bounding box center [355, 67] width 25 height 25
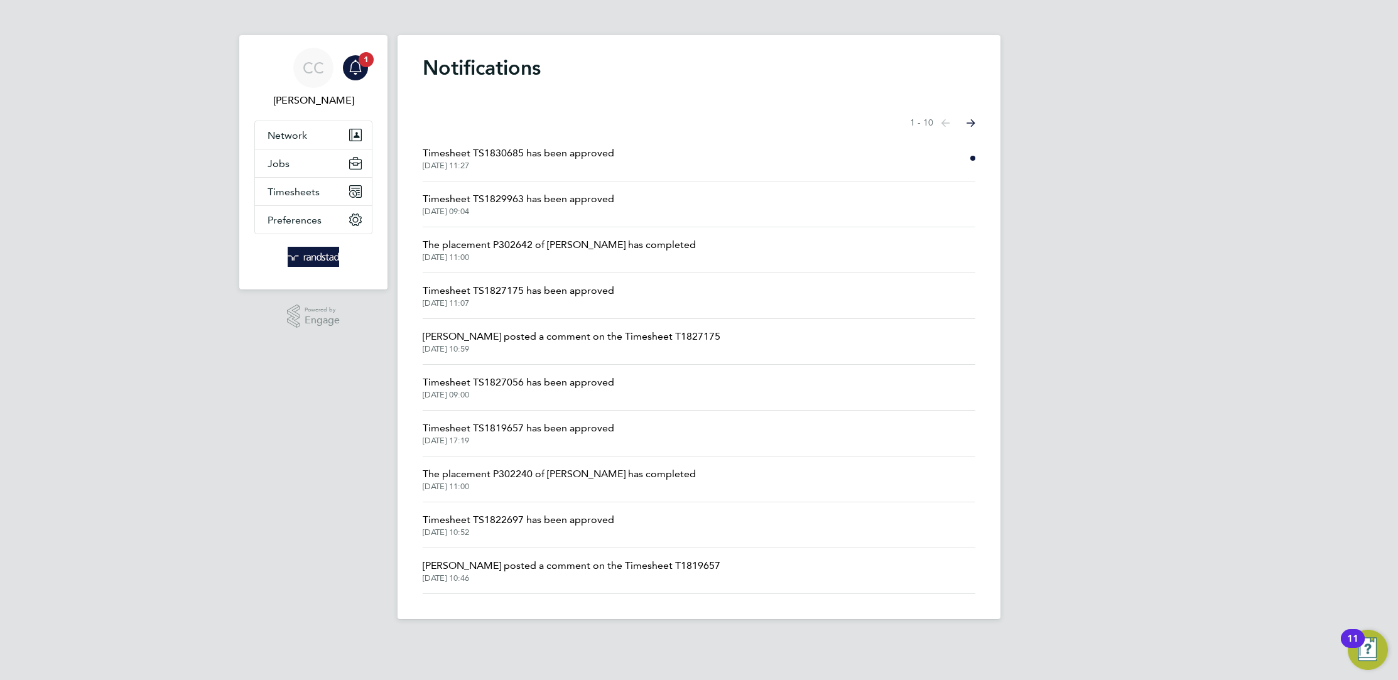
click at [578, 153] on span "Timesheet TS1830685 has been approved" at bounding box center [518, 153] width 191 height 15
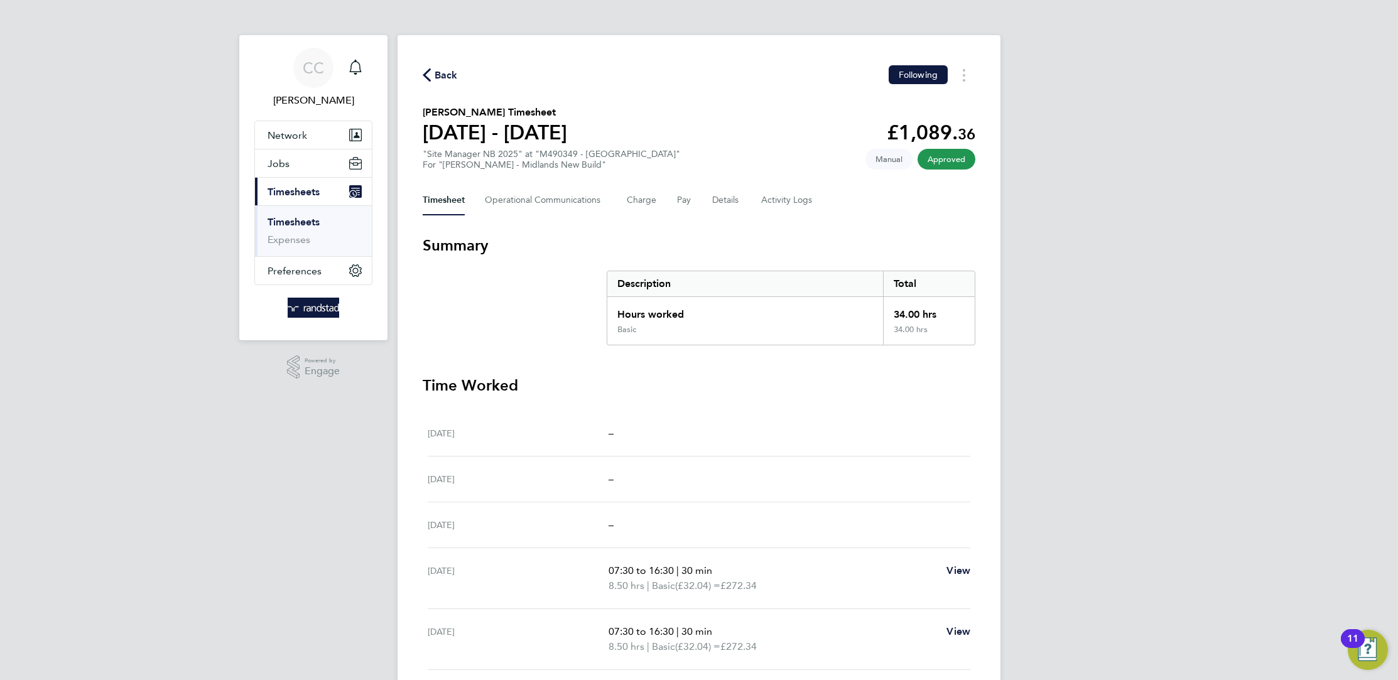
click at [433, 72] on span "Back" at bounding box center [440, 74] width 35 height 12
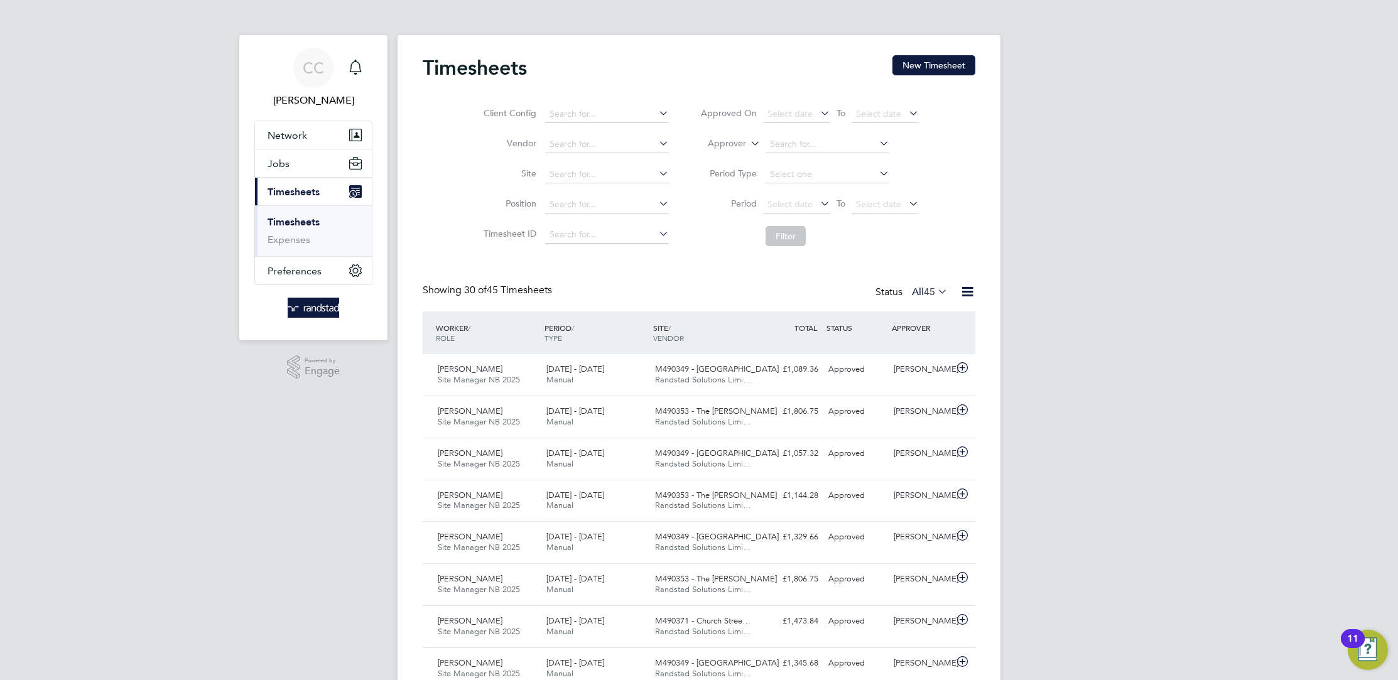
scroll to position [32, 109]
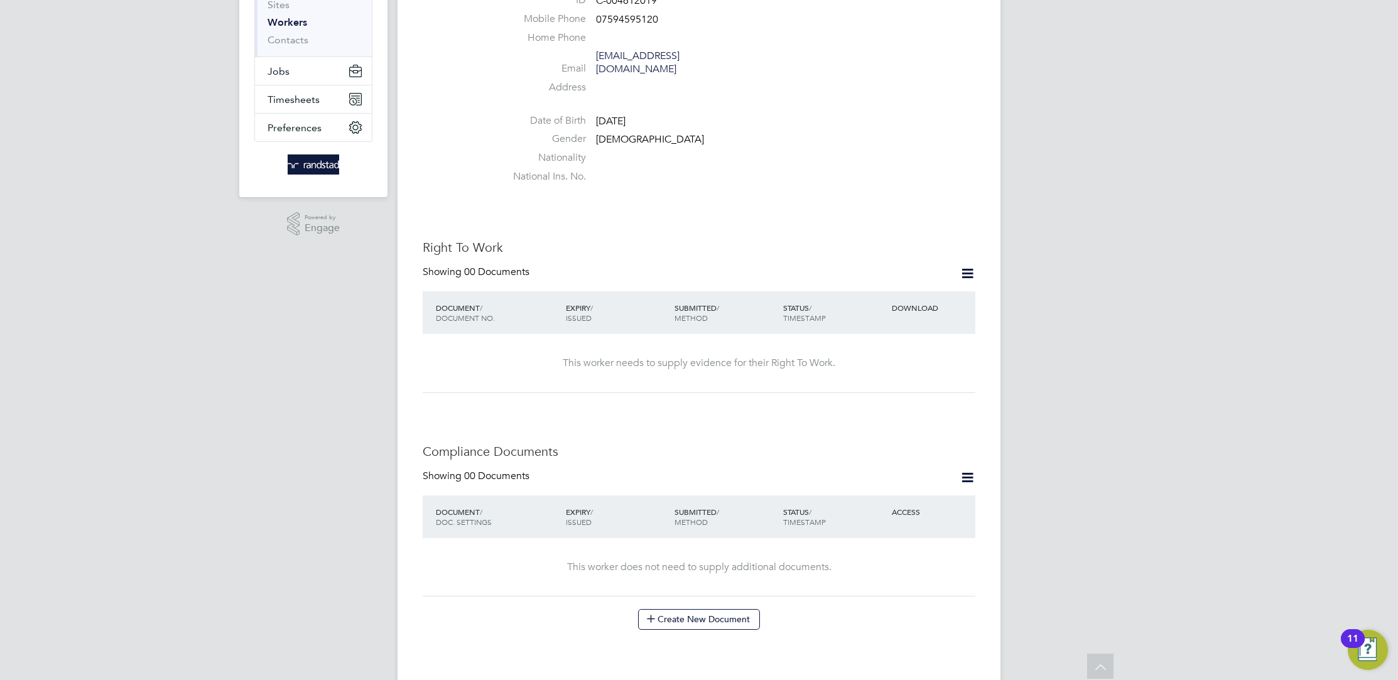
scroll to position [200, 0]
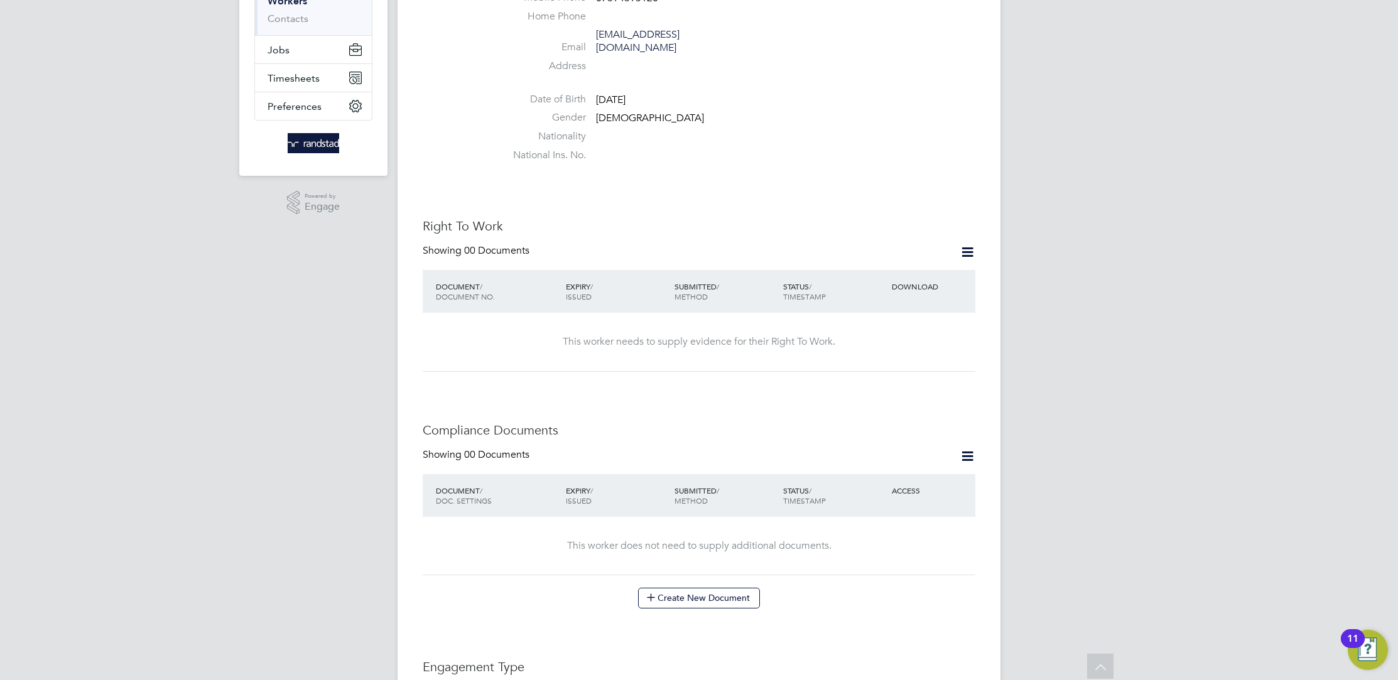
click at [970, 244] on icon at bounding box center [967, 252] width 16 height 16
click at [889, 202] on div "Worker Details Follow NT Natasha Turner m: 07594595120 Personal Details ID C-00…" at bounding box center [699, 579] width 552 height 1446
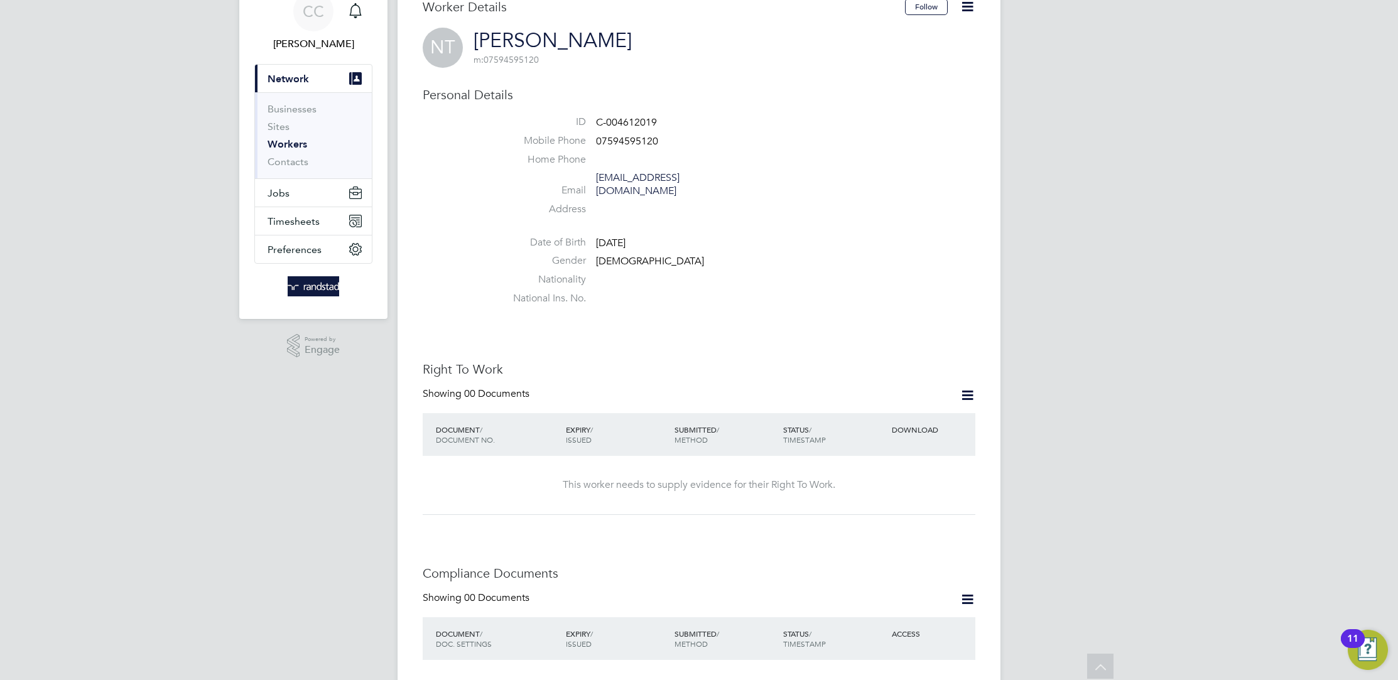
scroll to position [0, 0]
